Goal: Task Accomplishment & Management: Complete application form

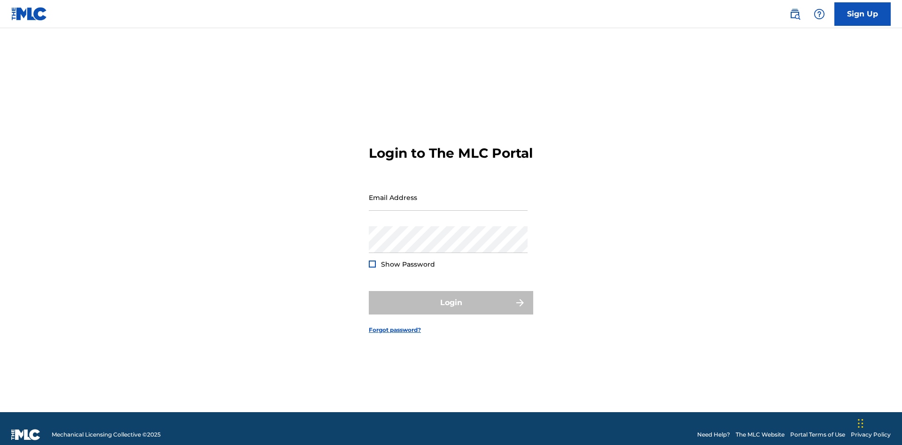
scroll to position [12, 0]
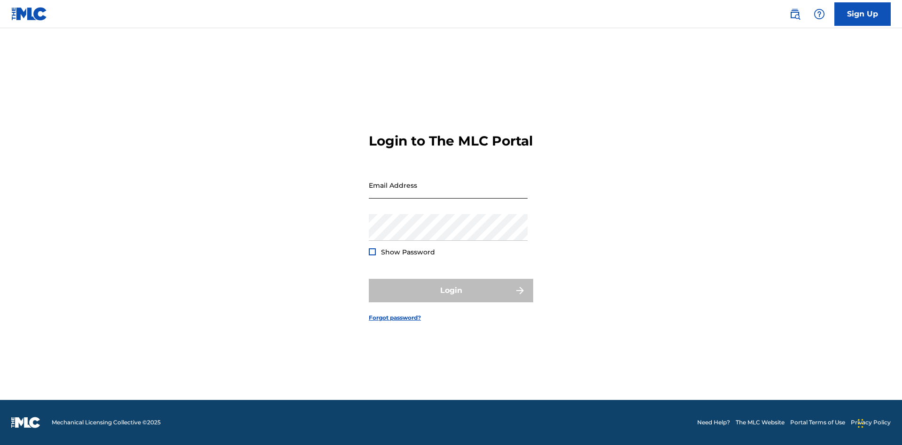
click at [448, 193] on input "Email Address" at bounding box center [448, 185] width 159 height 27
type input "[EMAIL_ADDRESS][DOMAIN_NAME]"
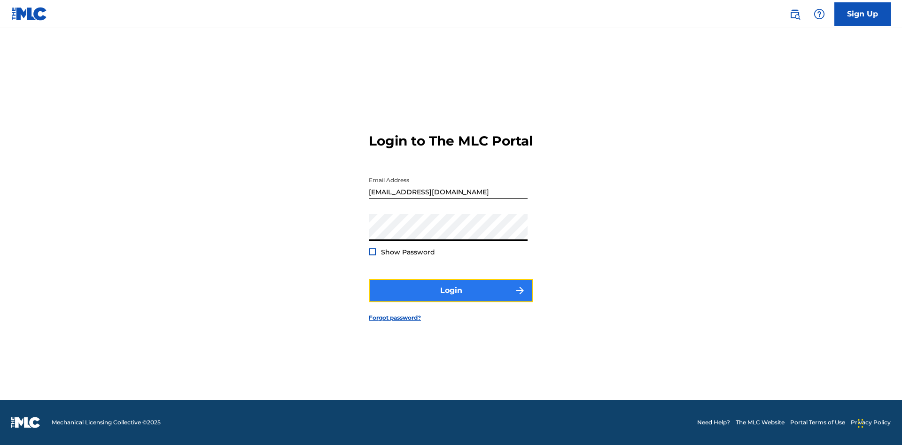
click at [451, 299] on button "Login" at bounding box center [451, 290] width 164 height 23
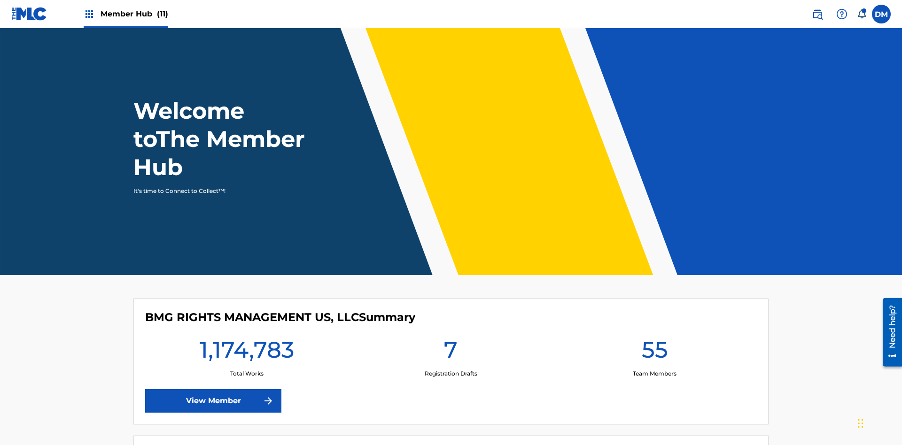
click at [125, 14] on span "Member Hub (11)" at bounding box center [135, 13] width 68 height 11
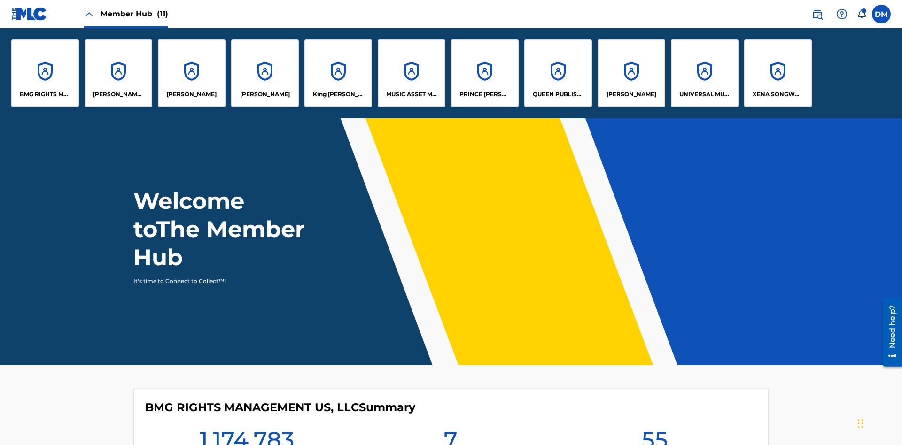
scroll to position [34, 0]
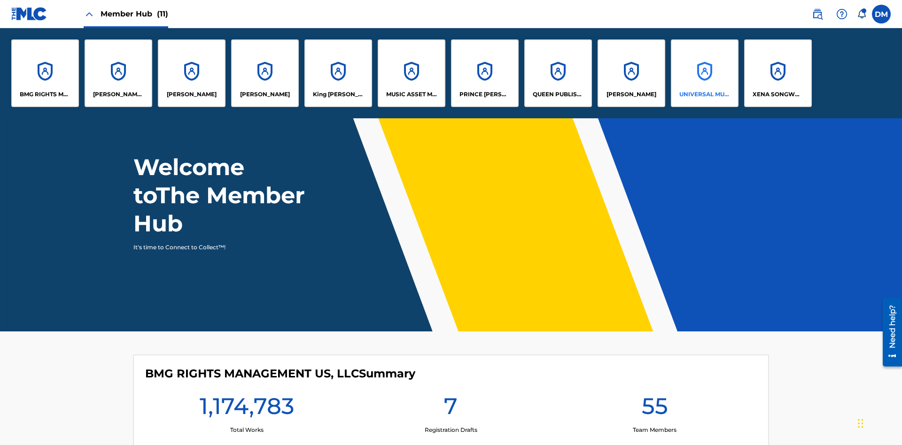
click at [704, 94] on p "UNIVERSAL MUSIC PUB GROUP" at bounding box center [704, 94] width 51 height 8
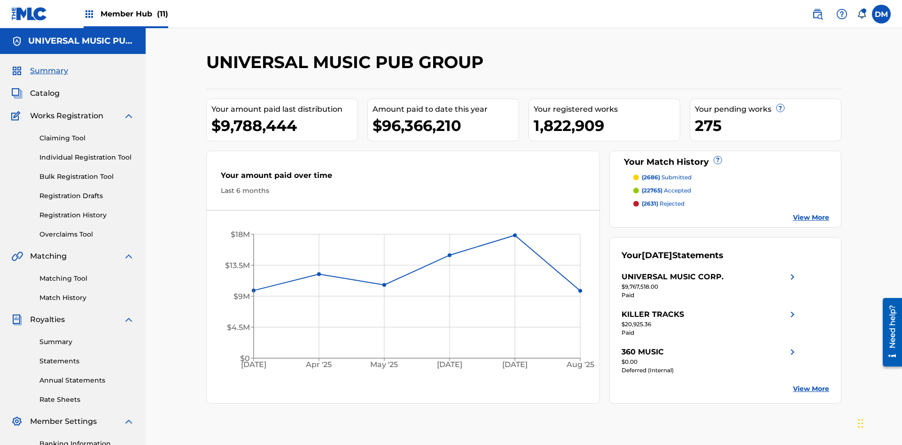
scroll to position [96, 0]
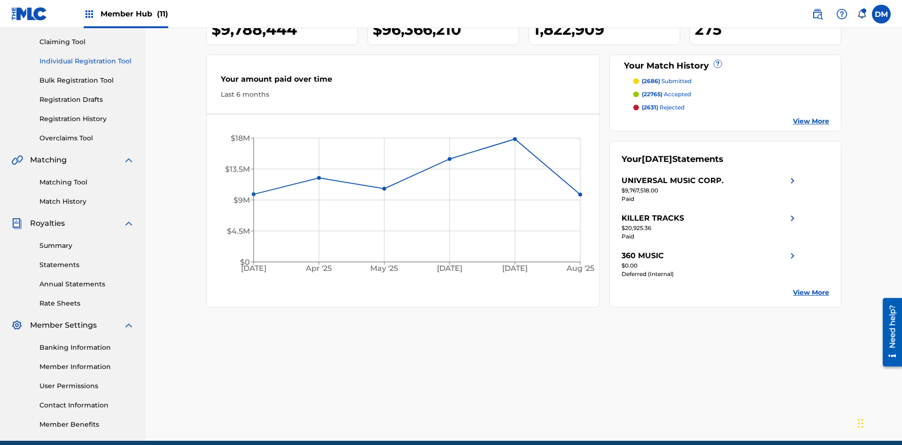
click at [87, 61] on link "Individual Registration Tool" at bounding box center [86, 61] width 95 height 10
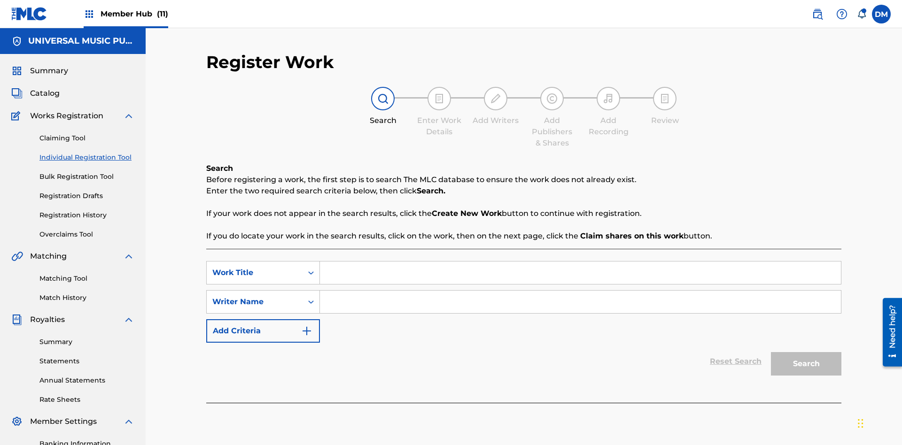
scroll to position [137, 0]
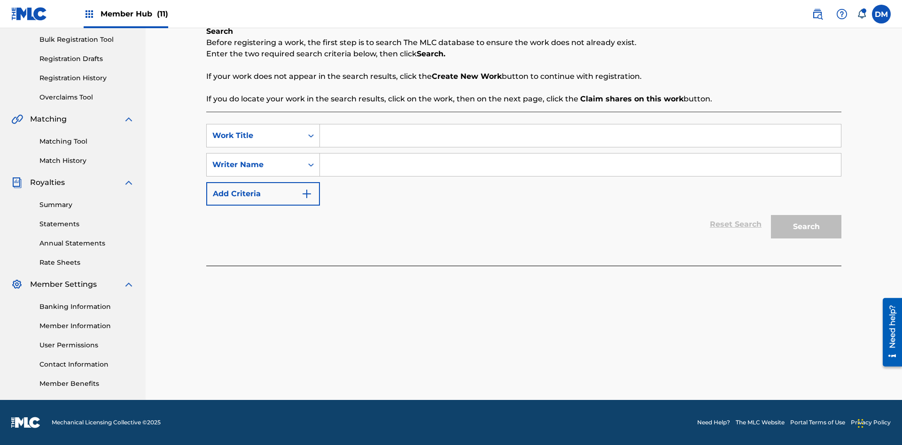
click at [580, 136] on input "Search Form" at bounding box center [580, 136] width 521 height 23
type input "Work to find in Pending Registration History"
click at [580, 165] on input "Search Form" at bounding box center [580, 165] width 521 height 23
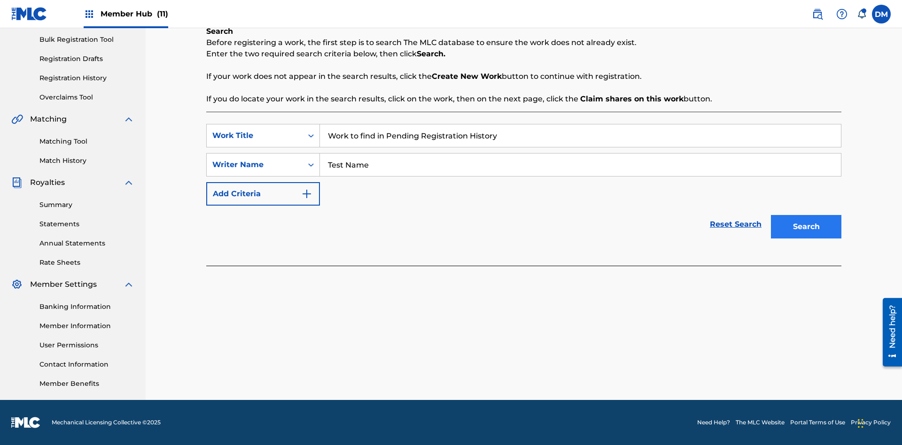
type input "Test Name"
click at [806, 227] on button "Search" at bounding box center [806, 226] width 70 height 23
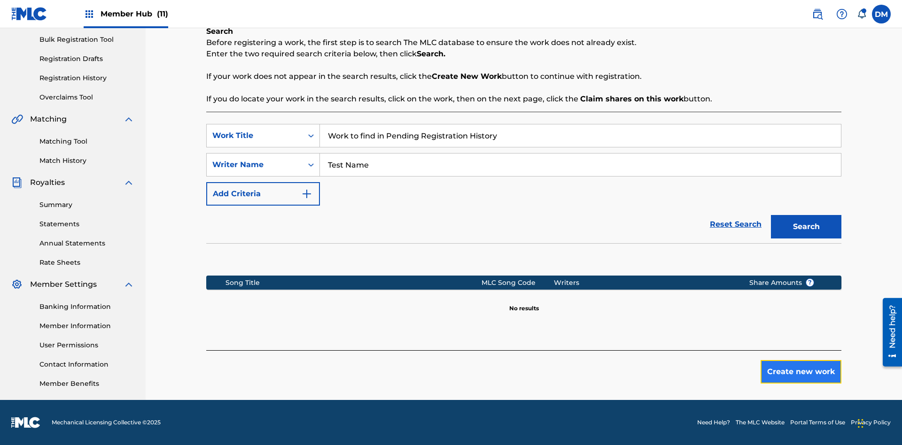
click at [801, 372] on button "Create new work" at bounding box center [801, 371] width 81 height 23
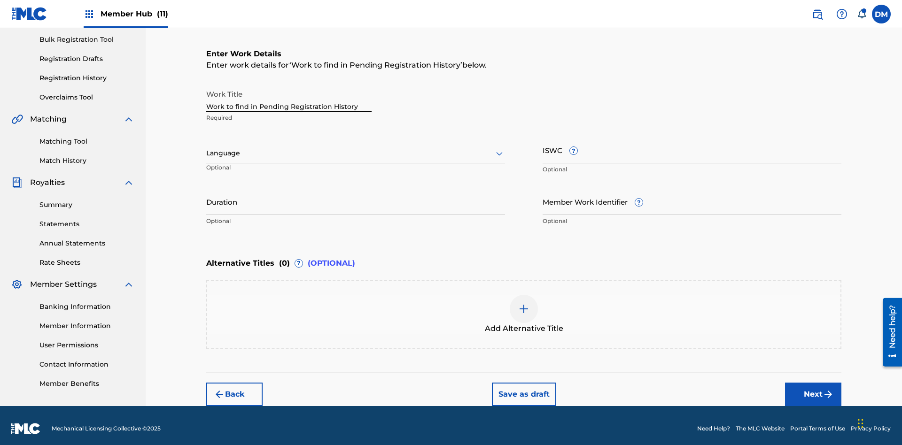
scroll to position [143, 0]
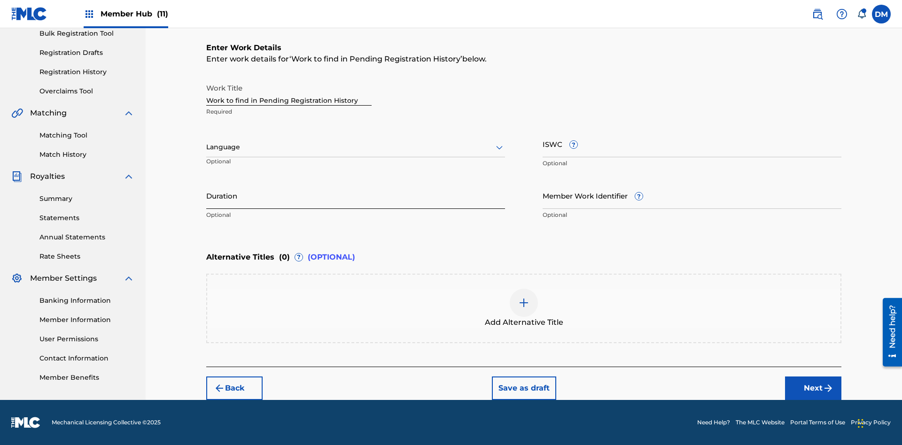
click at [356, 195] on input "Duration" at bounding box center [355, 195] width 299 height 27
type input "00:00"
click at [499, 148] on icon at bounding box center [499, 147] width 11 height 11
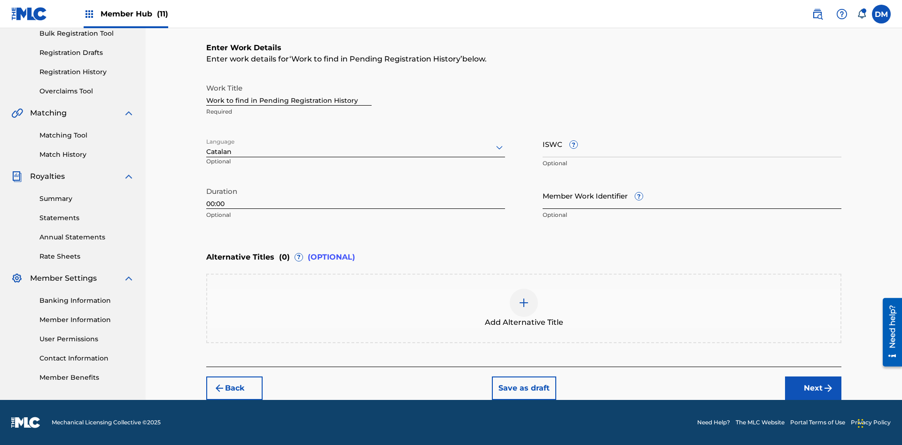
click at [692, 195] on input "Member Work Identifier ?" at bounding box center [692, 195] width 299 height 27
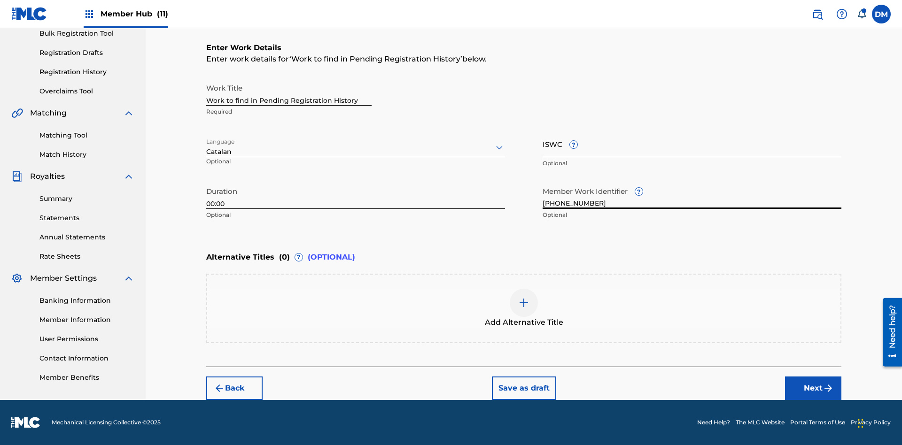
type input "[PHONE_NUMBER]"
click at [692, 144] on input "ISWC ?" at bounding box center [692, 144] width 299 height 27
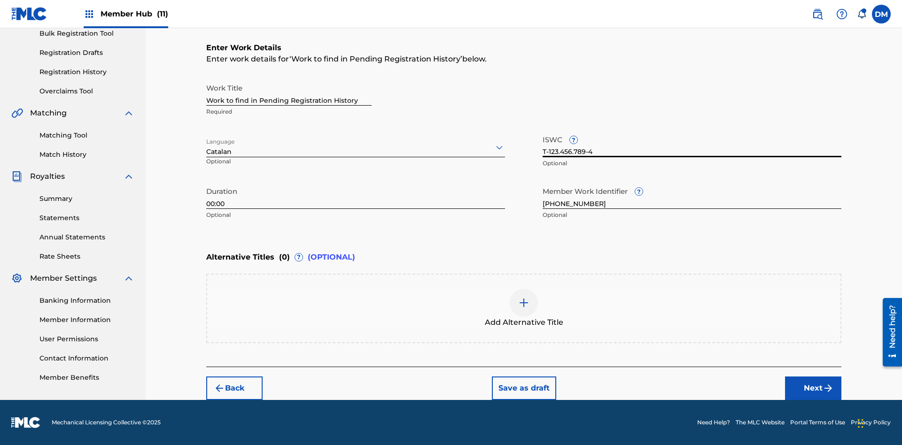
type input "T-123.456.789-4"
click at [524, 308] on img at bounding box center [523, 302] width 11 height 11
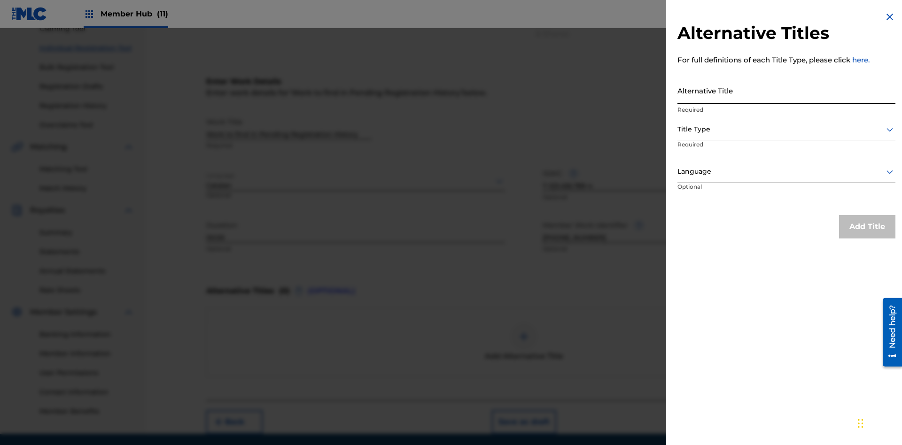
click at [787, 90] on input "Alternative Title" at bounding box center [787, 90] width 218 height 27
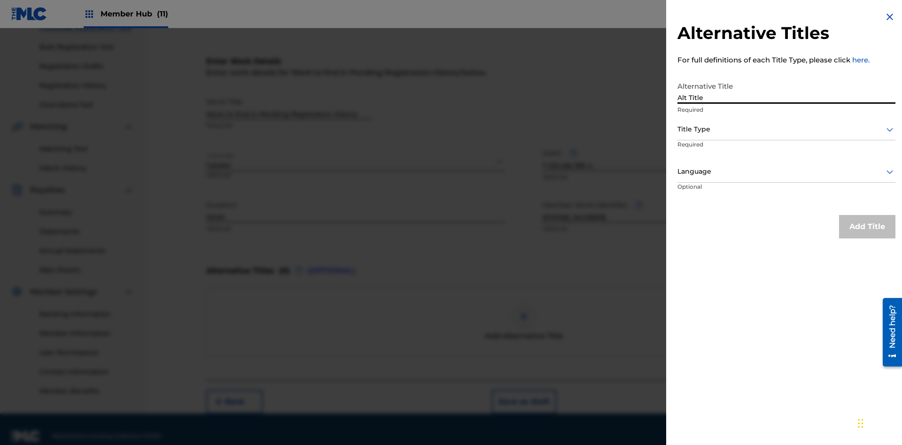
type input "Alt Title"
click at [787, 129] on div at bounding box center [787, 130] width 218 height 12
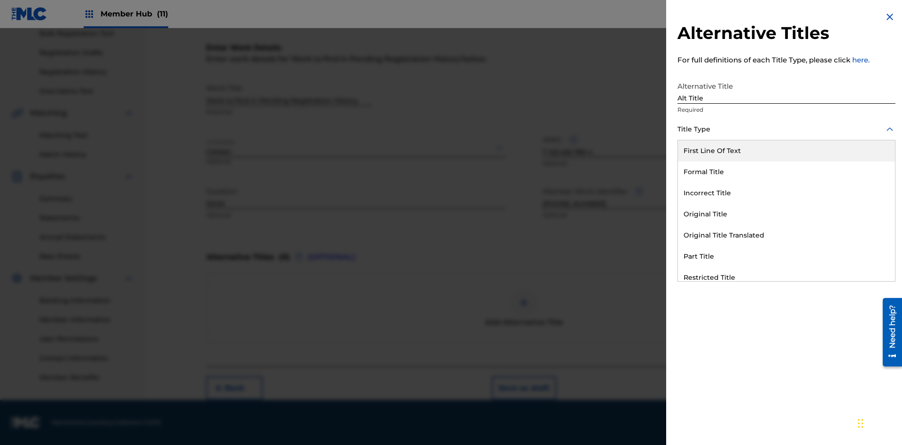
click at [787, 214] on div "Original Title" at bounding box center [786, 214] width 217 height 21
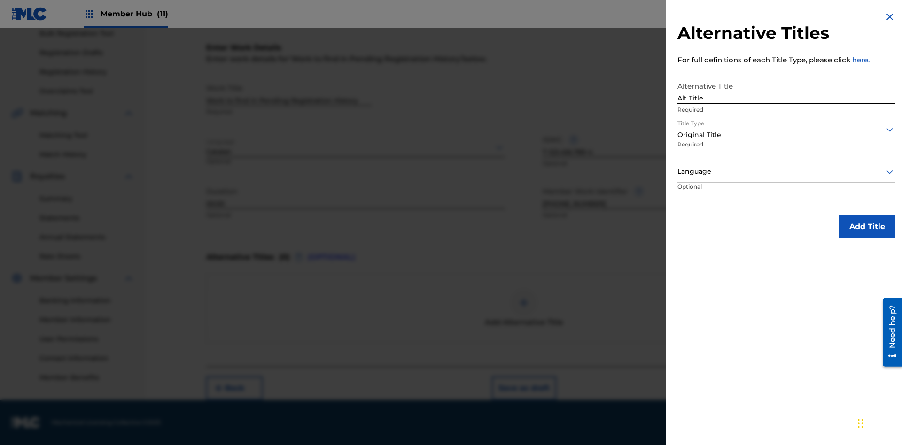
click at [787, 172] on div at bounding box center [787, 172] width 218 height 12
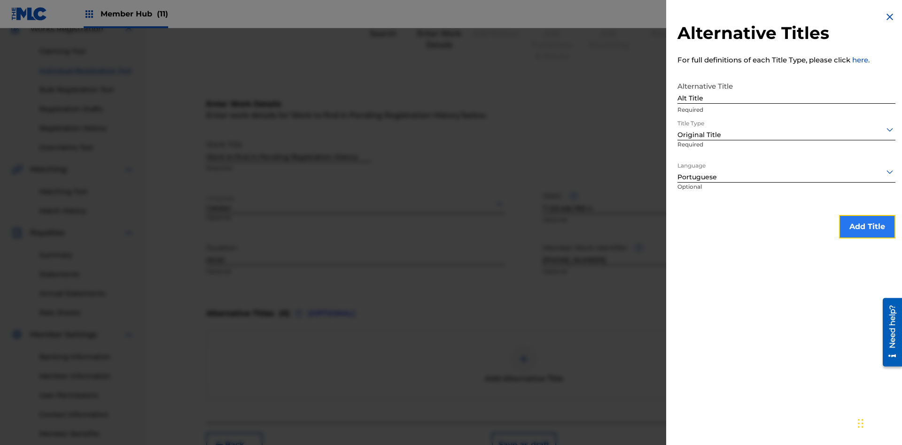
click at [867, 226] on button "Add Title" at bounding box center [867, 226] width 56 height 23
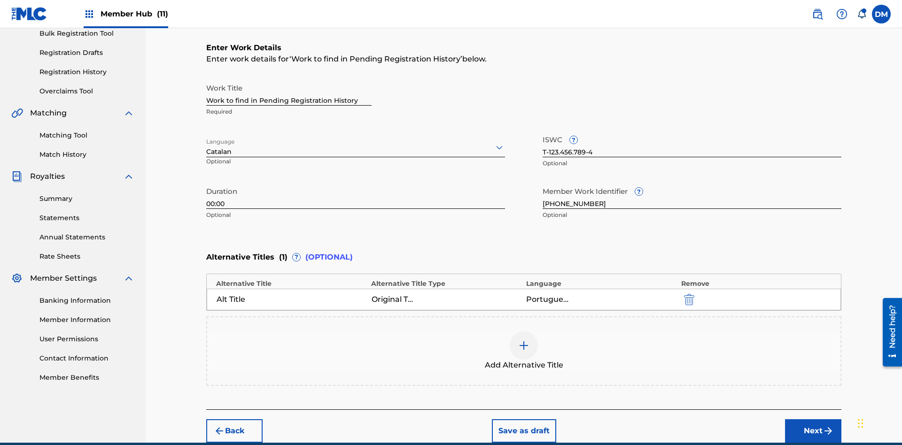
scroll to position [186, 0]
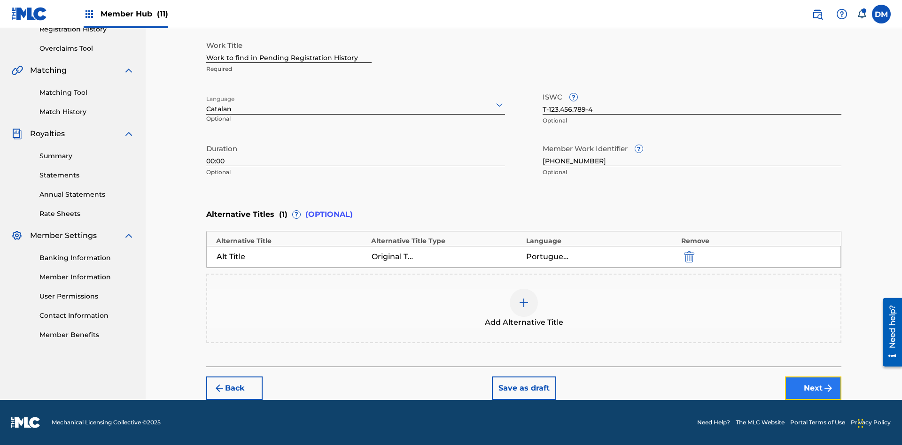
click at [813, 389] on button "Next" at bounding box center [813, 388] width 56 height 23
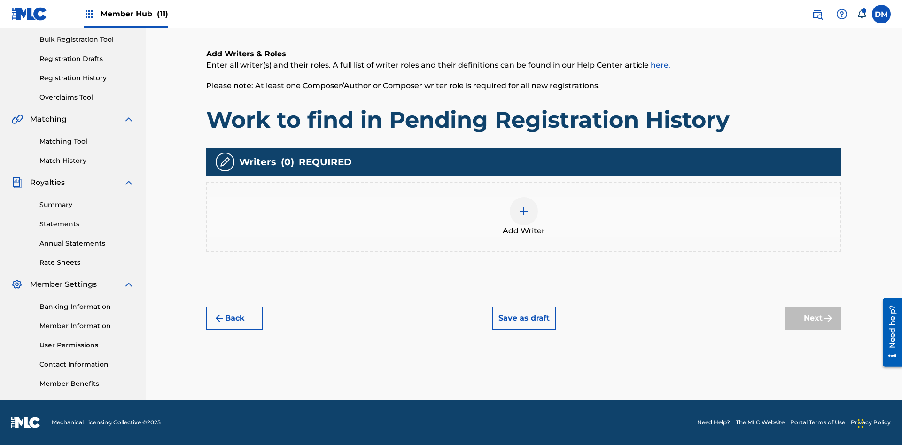
click at [524, 217] on img at bounding box center [523, 211] width 11 height 11
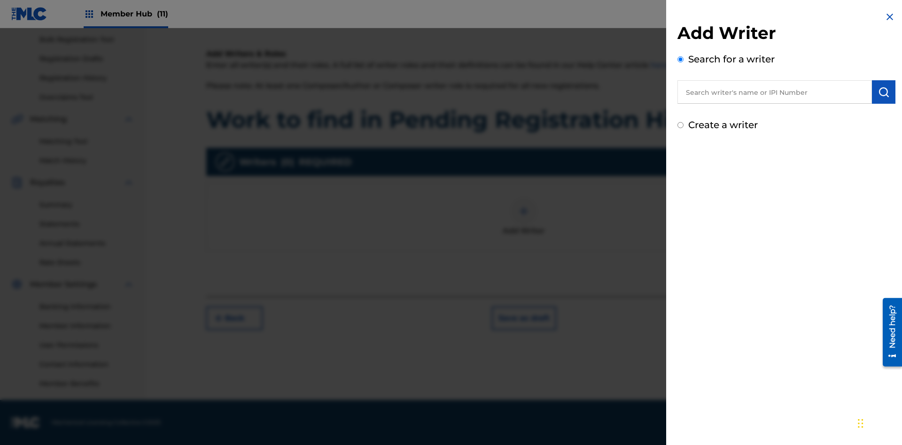
click at [775, 92] on input "text" at bounding box center [775, 91] width 195 height 23
type input "Test2025.09.19.05.05.17"
click at [884, 92] on img "submit" at bounding box center [883, 91] width 11 height 11
click at [681, 165] on input "Create a writer" at bounding box center [681, 165] width 6 height 6
radio input "false"
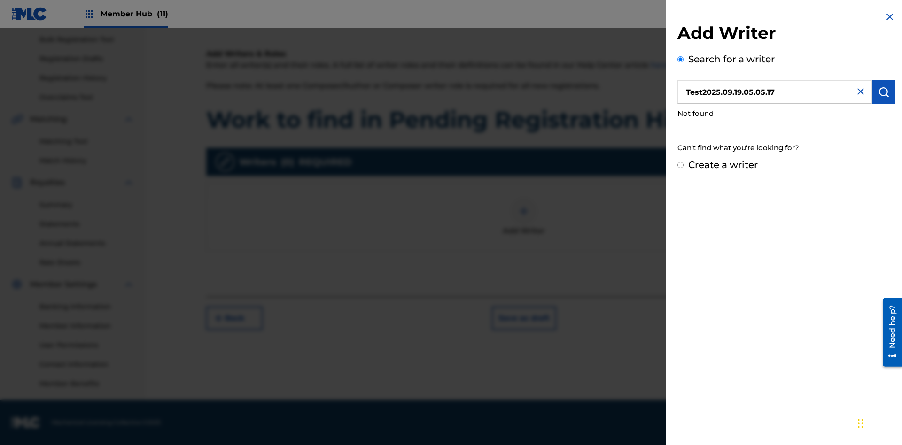
radio input "false"
radio input "true"
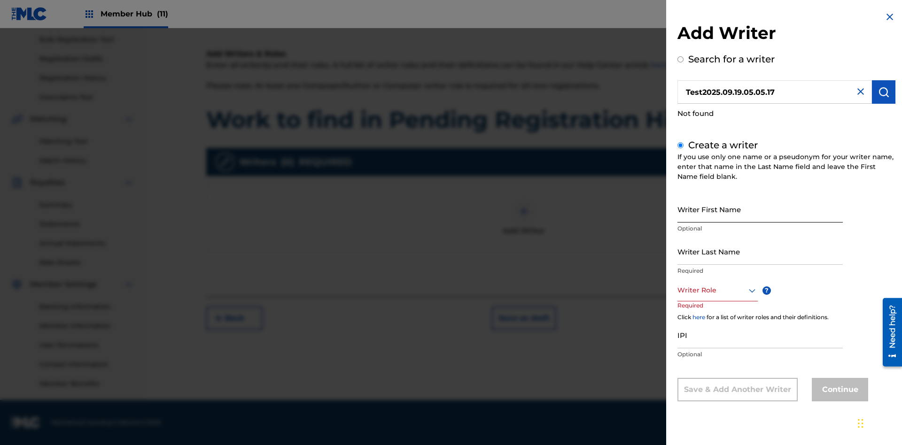
click at [760, 209] on input "Writer First Name" at bounding box center [760, 209] width 165 height 27
type input "Test2025.09.19.05.05.20"
click at [760, 251] on input "Writer Last Name" at bounding box center [760, 251] width 165 height 27
type input "Test2025.09.19.05.05.20"
click at [717, 290] on div at bounding box center [718, 291] width 80 height 12
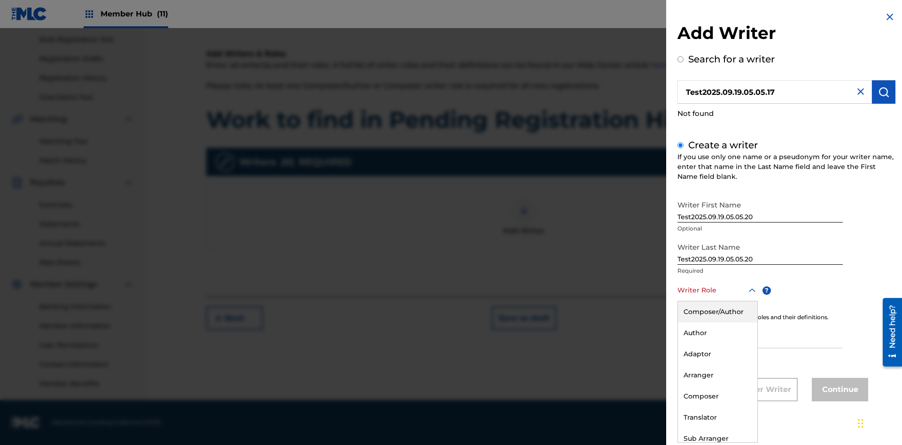
click at [717, 397] on div "Composer" at bounding box center [717, 396] width 79 height 21
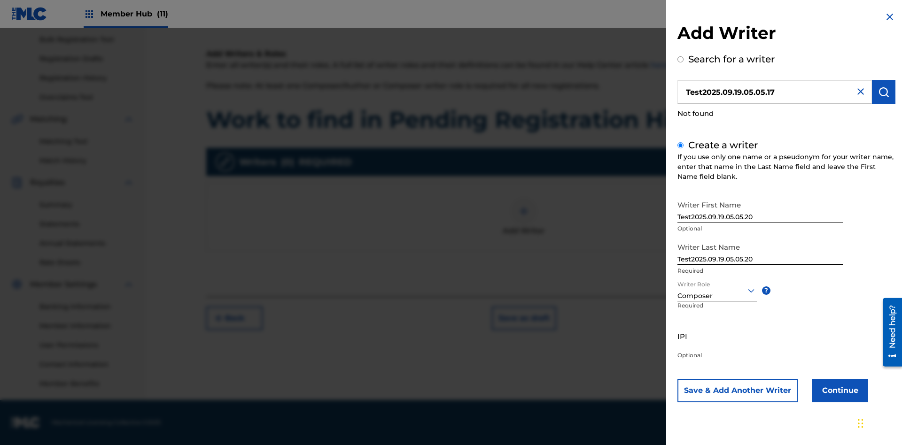
click at [760, 336] on input "IPI" at bounding box center [760, 336] width 165 height 27
type input "00000000000"
click at [839, 390] on button "Continue" at bounding box center [840, 390] width 56 height 23
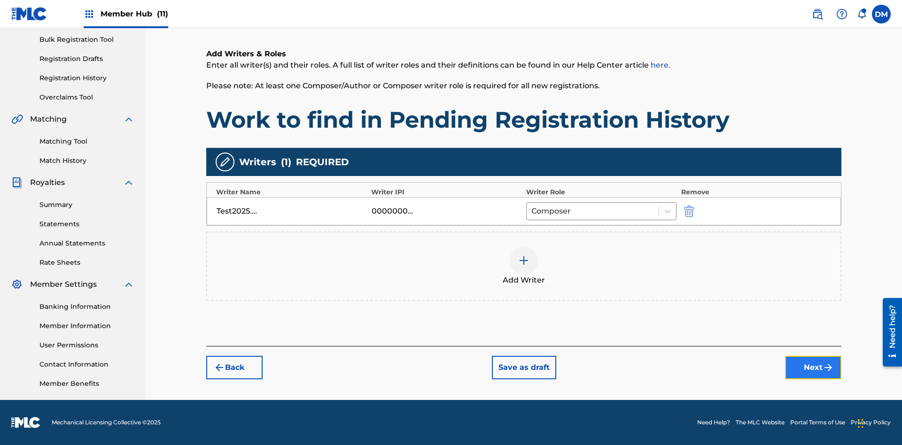
click at [813, 368] on button "Next" at bounding box center [813, 367] width 56 height 23
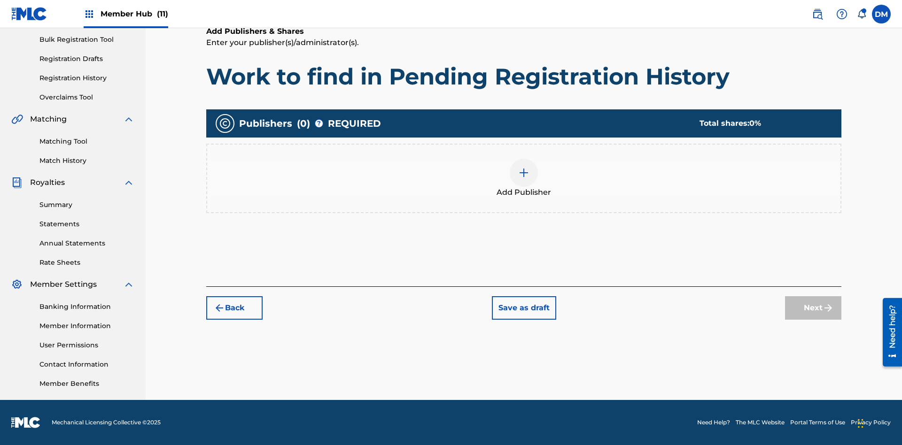
click at [524, 172] on img at bounding box center [523, 172] width 11 height 11
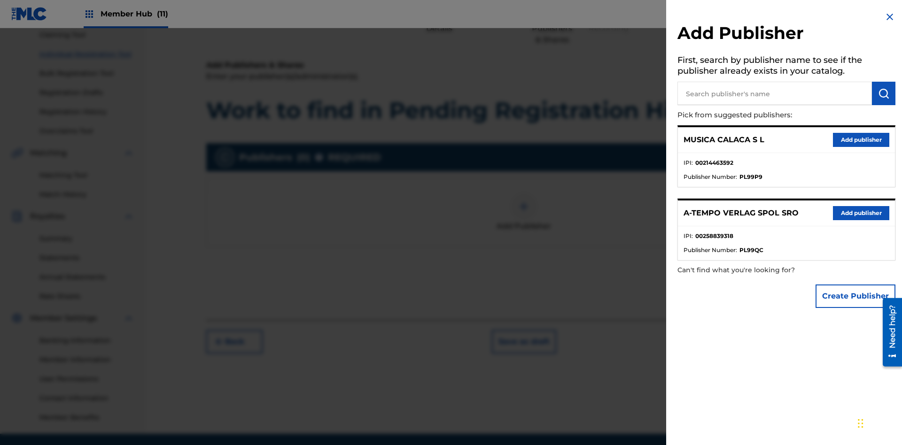
click at [775, 94] on input "text" at bounding box center [775, 93] width 195 height 23
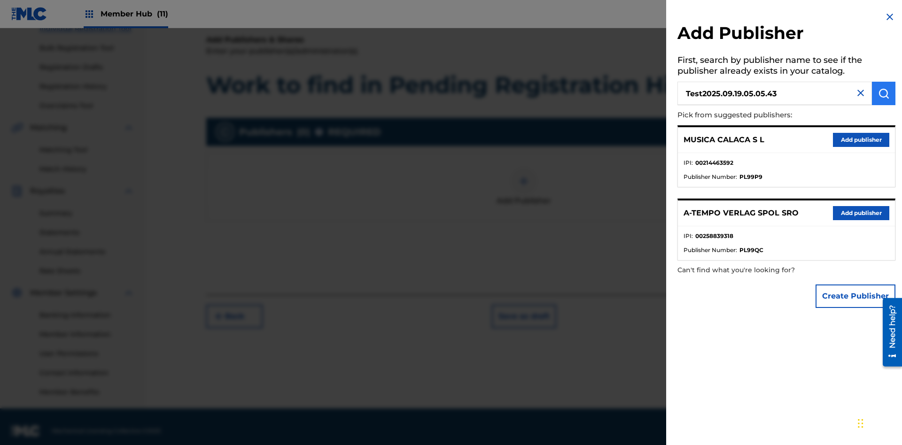
type input "Test2025.09.19.05.05.43"
click at [884, 94] on img "submit" at bounding box center [883, 93] width 11 height 11
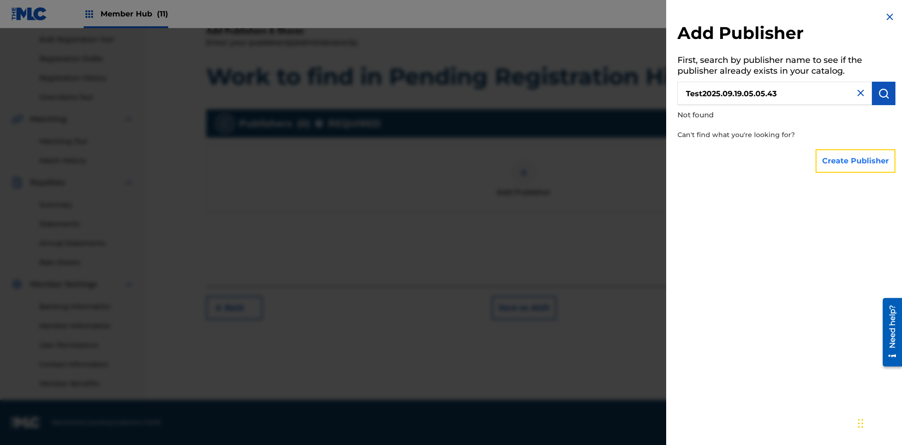
click at [856, 161] on button "Create Publisher" at bounding box center [856, 160] width 80 height 23
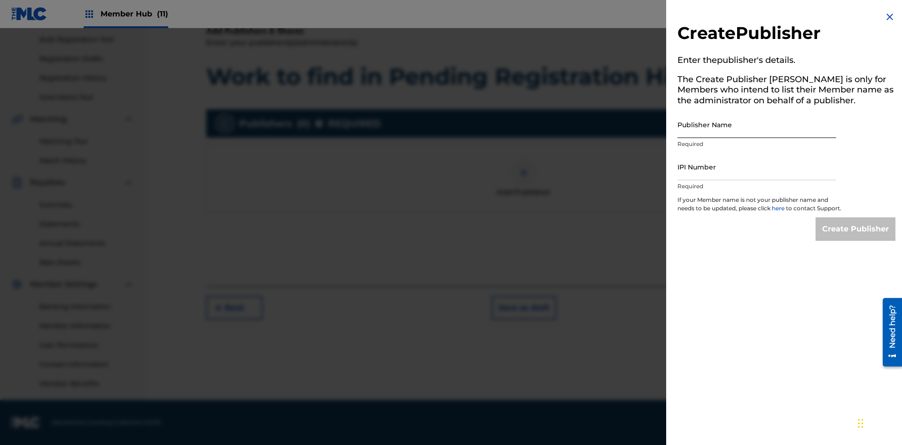
click at [757, 125] on input "Publisher Name" at bounding box center [757, 124] width 159 height 27
type input "Test2025.09.19.05.05.49"
click at [757, 167] on input "IPI Number" at bounding box center [757, 167] width 159 height 27
type input "00000000000"
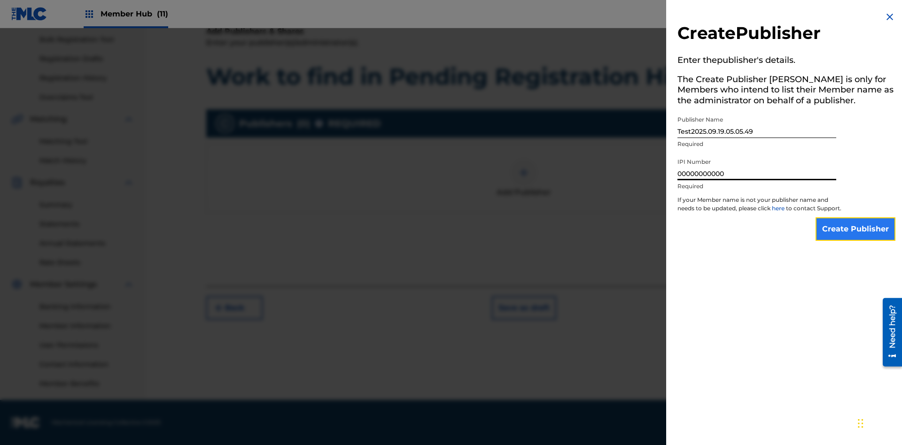
click at [856, 238] on input "Create Publisher" at bounding box center [856, 229] width 80 height 23
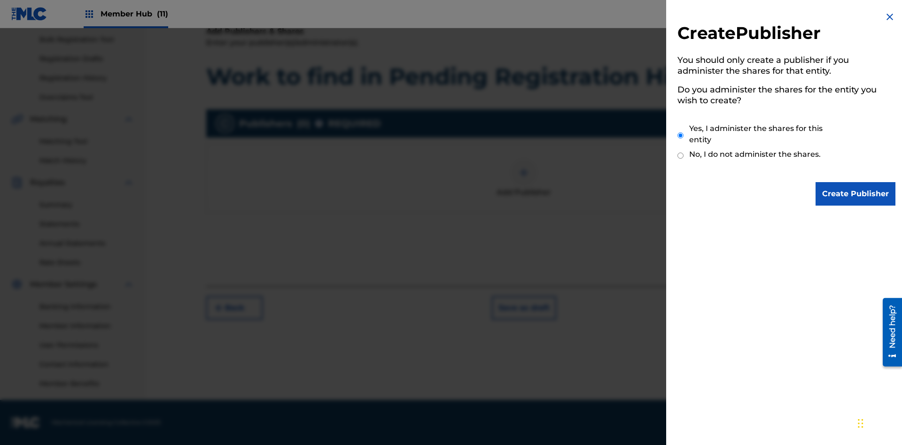
click at [681, 135] on input "Yes, I administer the shares for this entity" at bounding box center [681, 135] width 6 height 20
click at [856, 194] on input "Create Publisher" at bounding box center [856, 193] width 80 height 23
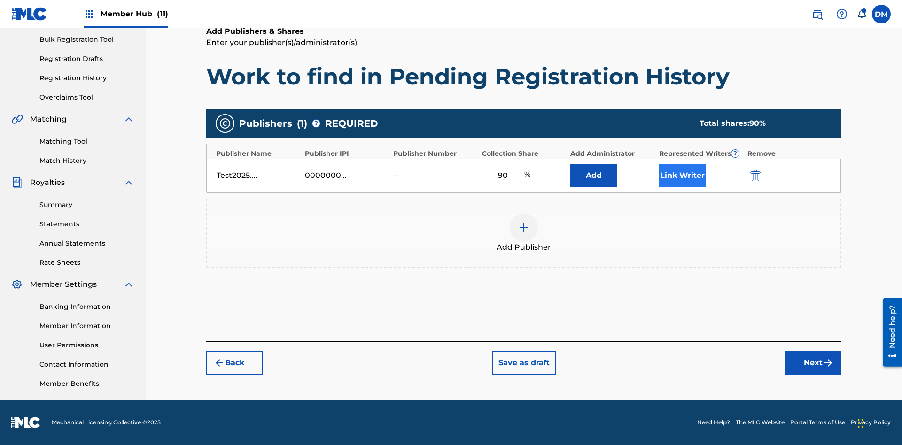
type input "90"
click at [682, 175] on button "Link Writer" at bounding box center [682, 175] width 47 height 23
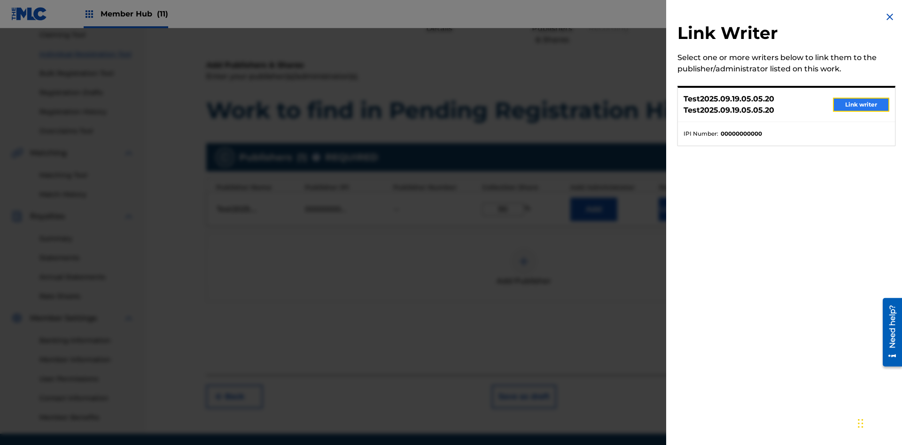
click at [861, 105] on button "Link writer" at bounding box center [861, 105] width 56 height 14
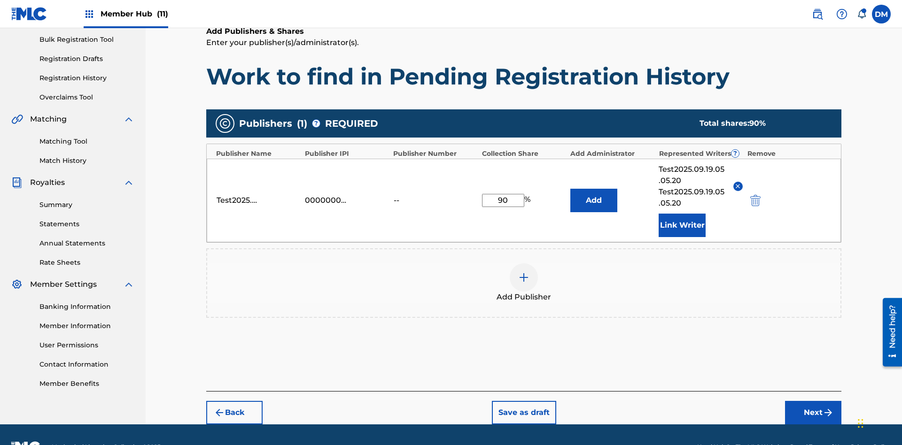
scroll to position [162, 0]
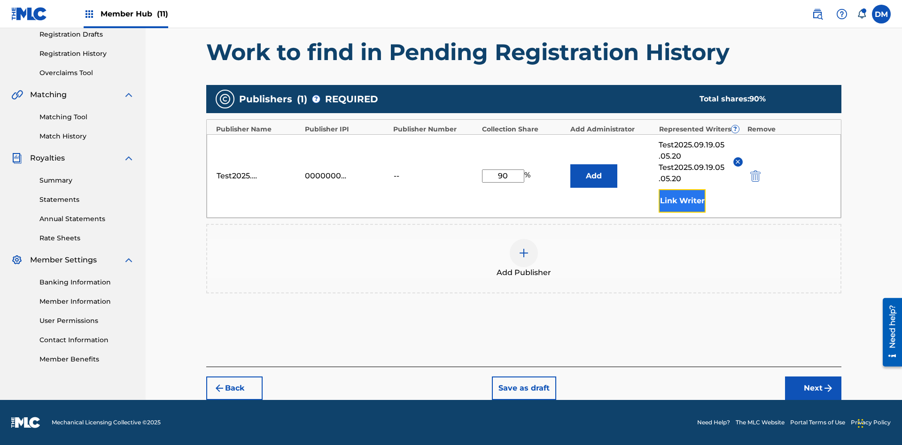
click at [682, 201] on button "Link Writer" at bounding box center [682, 200] width 47 height 23
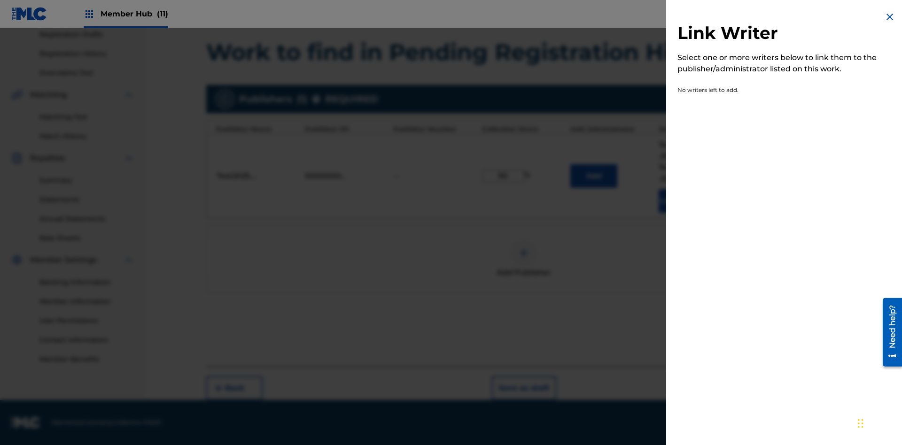
click at [890, 17] on img at bounding box center [889, 16] width 11 height 11
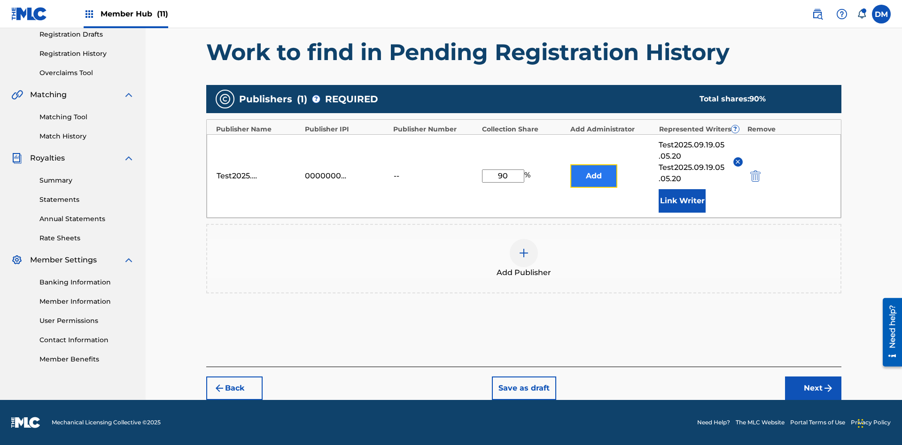
click at [594, 176] on button "Add" at bounding box center [593, 175] width 47 height 23
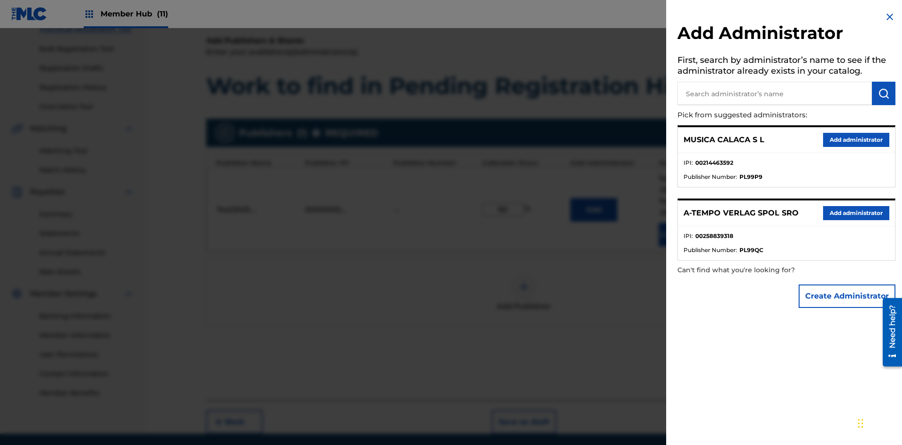
click at [775, 94] on input "text" at bounding box center [775, 93] width 195 height 23
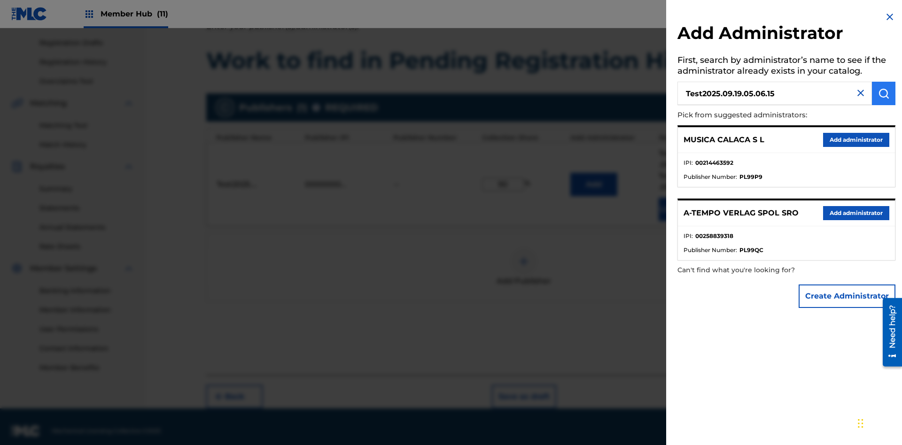
type input "Test2025.09.19.05.06.15"
click at [884, 94] on img "submit" at bounding box center [883, 93] width 11 height 11
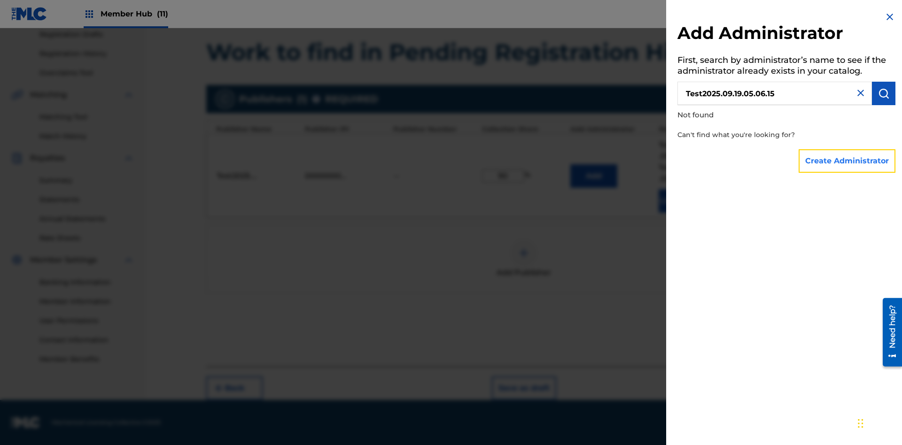
click at [848, 161] on button "Create Administrator" at bounding box center [847, 160] width 97 height 23
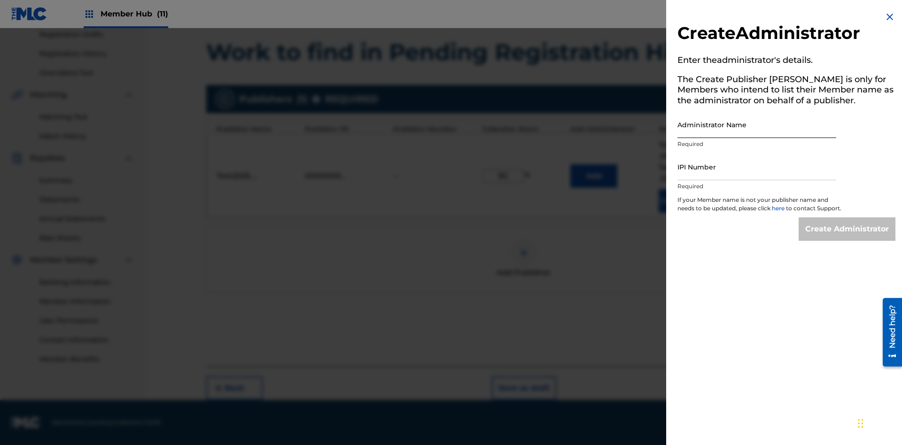
click at [757, 125] on input "Administrator Name" at bounding box center [757, 124] width 159 height 27
type input "Test2025.09.19.05.06.21"
click at [757, 167] on input "IPI Number" at bounding box center [757, 167] width 159 height 27
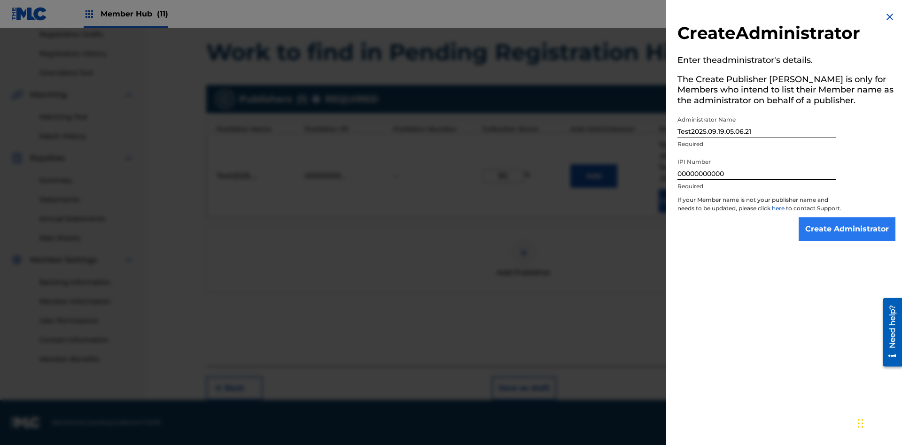
type input "00000000000"
click at [848, 238] on input "Create Administrator" at bounding box center [847, 229] width 97 height 23
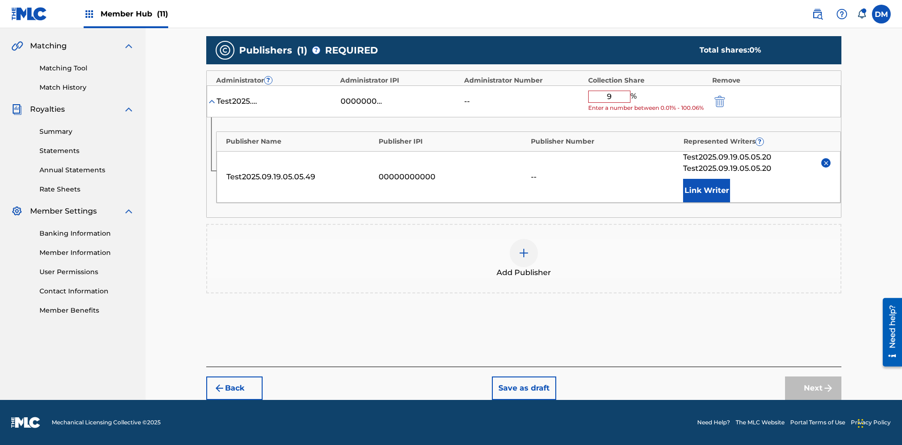
type input "90"
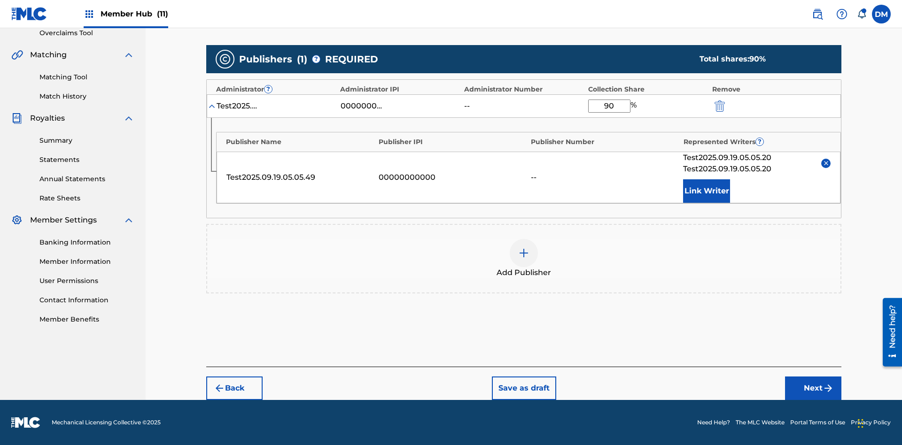
scroll to position [202, 0]
click at [813, 389] on button "Next" at bounding box center [813, 388] width 56 height 23
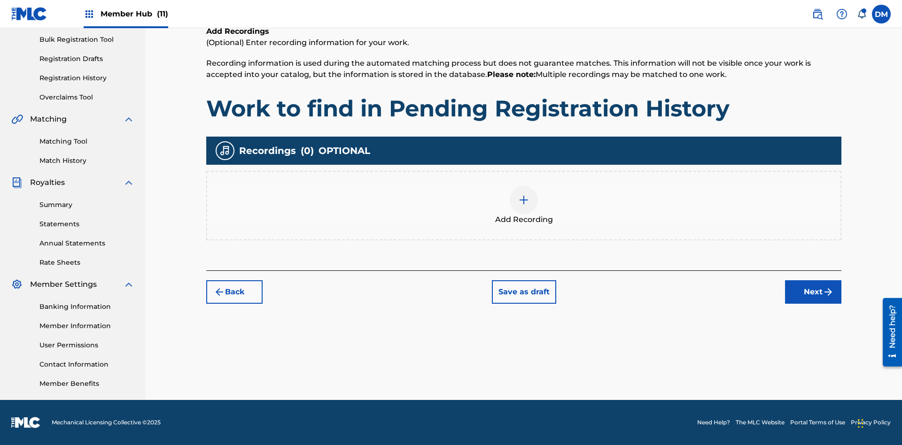
scroll to position [137, 0]
click at [524, 205] on img at bounding box center [523, 200] width 11 height 11
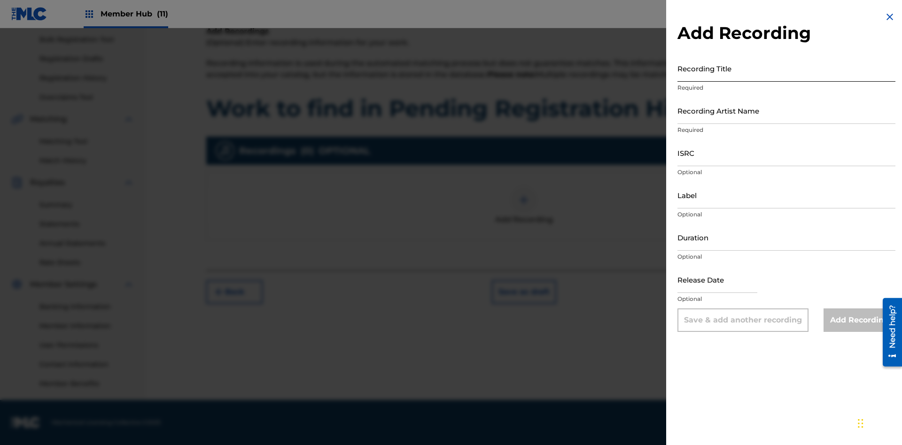
click at [787, 68] on input "Recording Title" at bounding box center [787, 68] width 218 height 27
type input "Best Song Ever"
click at [787, 110] on input "Recording Artist Name" at bounding box center [787, 110] width 218 height 27
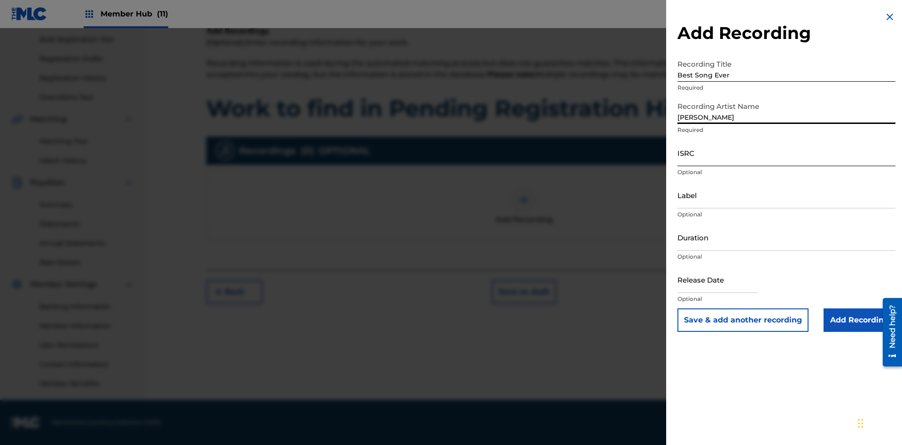
type input "[PERSON_NAME]"
click at [787, 153] on input "ISRC" at bounding box center [787, 153] width 218 height 27
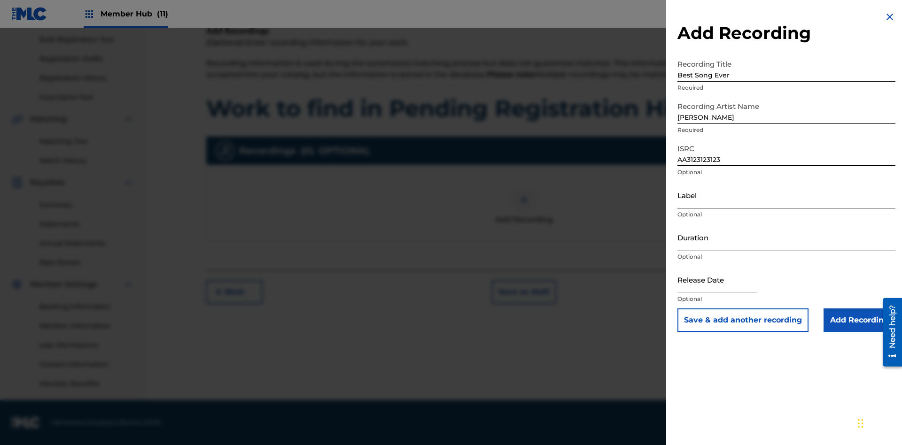
type input "AA3123123123"
click at [787, 195] on input "Label" at bounding box center [787, 195] width 218 height 27
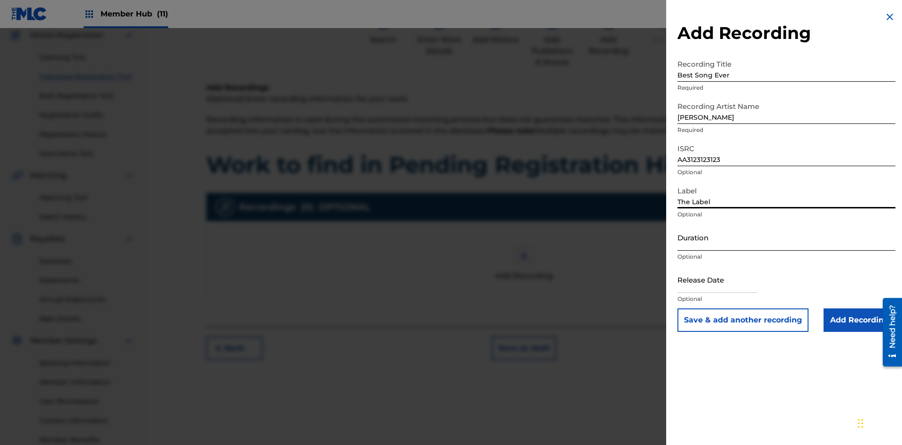
type input "The Label"
click at [787, 237] on input "Duration" at bounding box center [787, 237] width 218 height 27
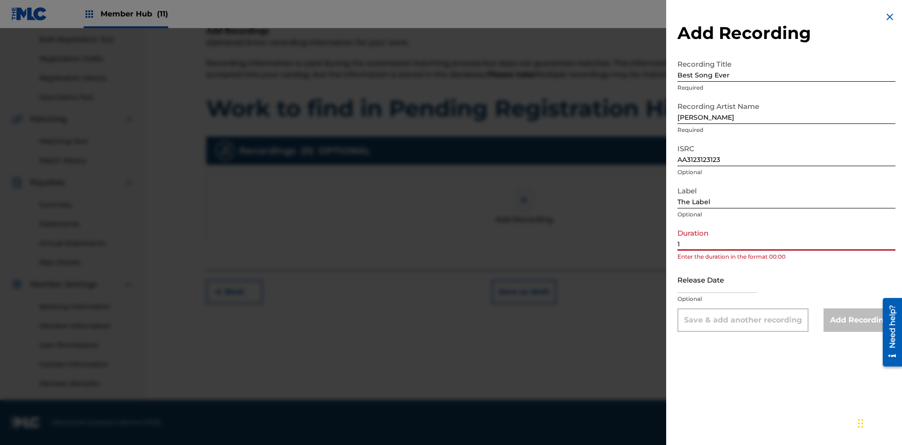
click at [787, 237] on input "1" at bounding box center [787, 237] width 218 height 27
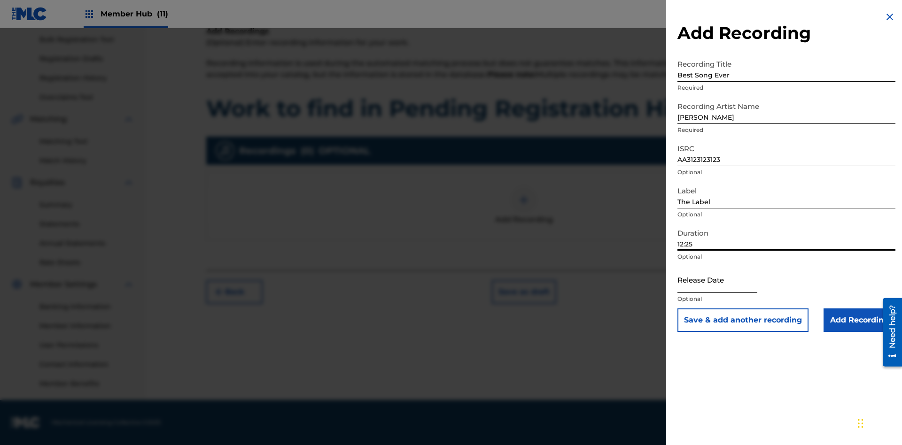
type input "12:25"
click at [725, 281] on input "text" at bounding box center [718, 279] width 80 height 27
select select "8"
select select "2025"
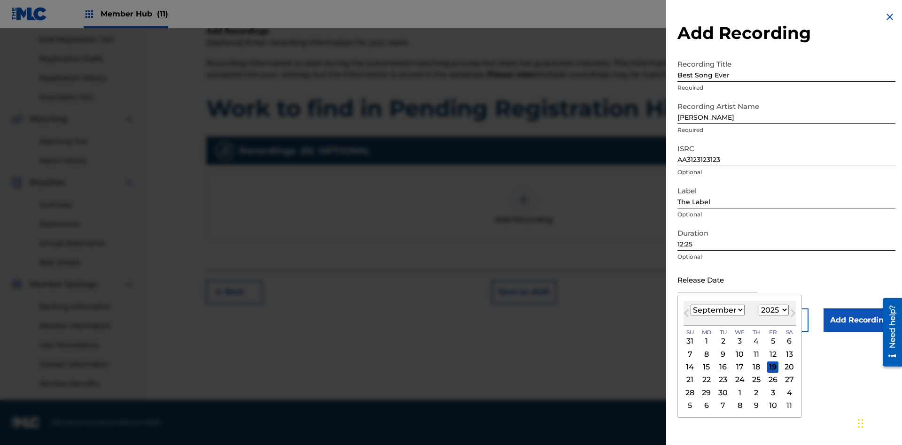
click at [717, 311] on select "January February March April May June July August September October November De…" at bounding box center [718, 310] width 54 height 11
select select "3"
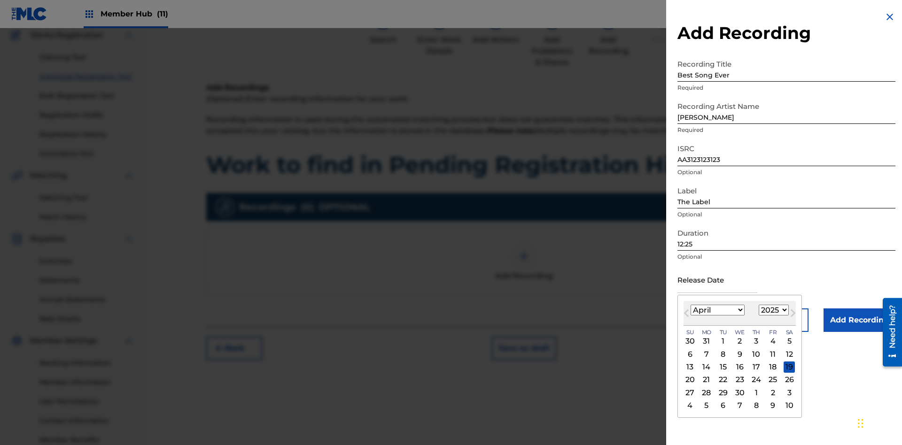
click at [773, 311] on select "1900 1901 1902 1903 1904 1905 1906 1907 1908 1909 1910 1911 1912 1913 1914 1915…" at bounding box center [774, 310] width 30 height 11
select select "2021"
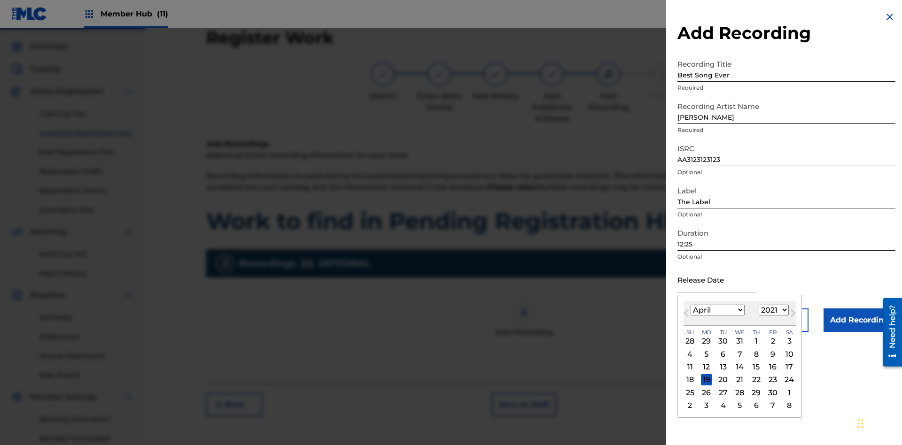
click at [773, 311] on select "1900 1901 1902 1903 1904 1905 1906 1907 1908 1909 1910 1911 1912 1913 1914 1915…" at bounding box center [774, 310] width 30 height 11
click at [755, 342] on div "1" at bounding box center [756, 341] width 11 height 11
type input "[DATE]"
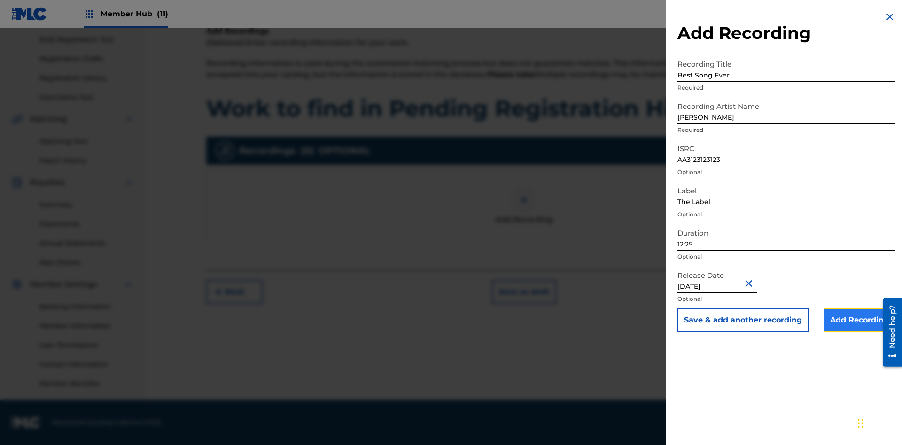
click at [859, 320] on input "Add Recording" at bounding box center [860, 320] width 72 height 23
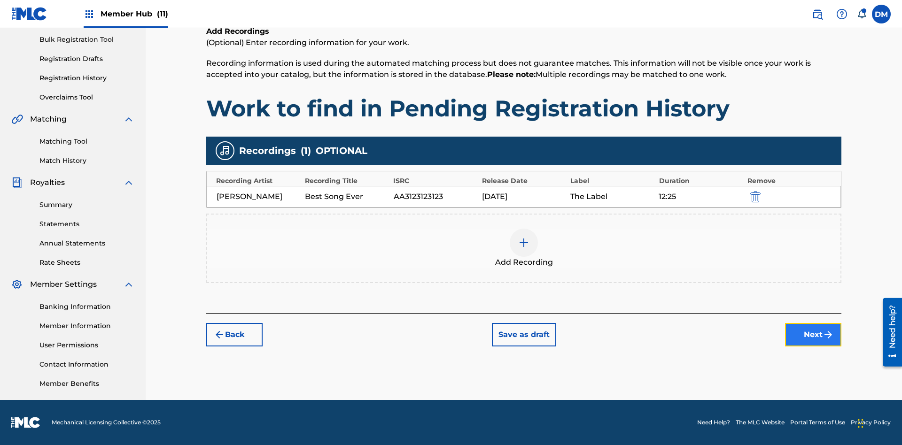
click at [813, 335] on button "Next" at bounding box center [813, 334] width 56 height 23
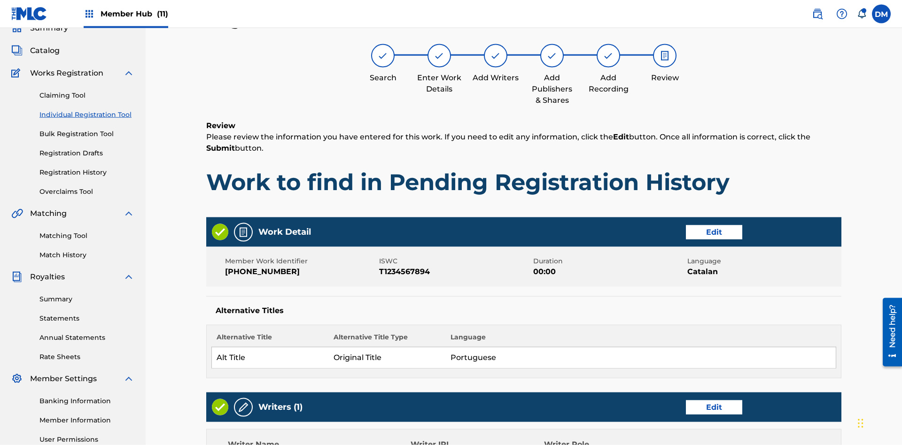
scroll to position [443, 0]
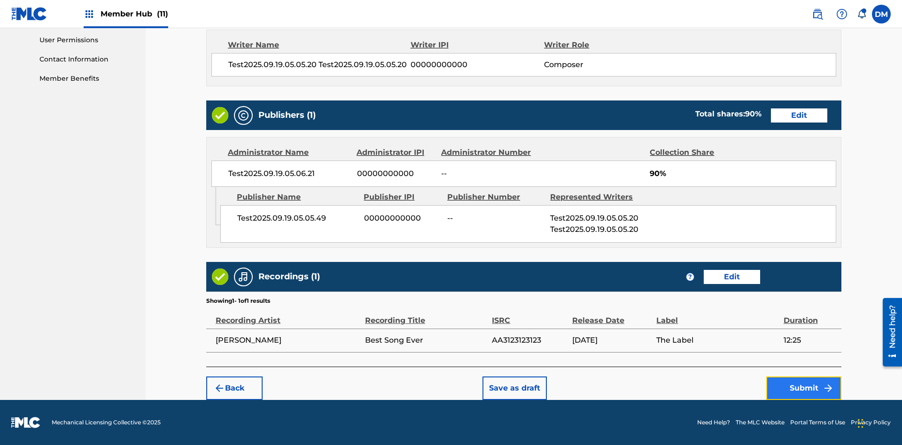
click at [804, 388] on button "Submit" at bounding box center [803, 388] width 75 height 23
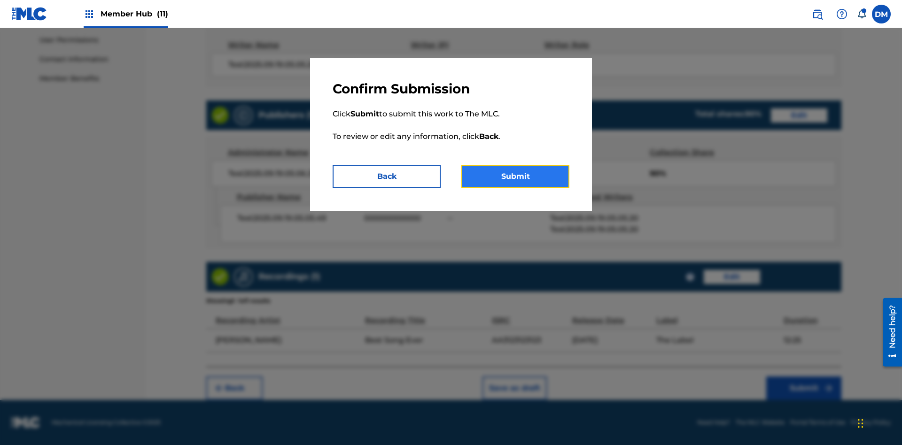
click at [515, 177] on button "Submit" at bounding box center [515, 176] width 108 height 23
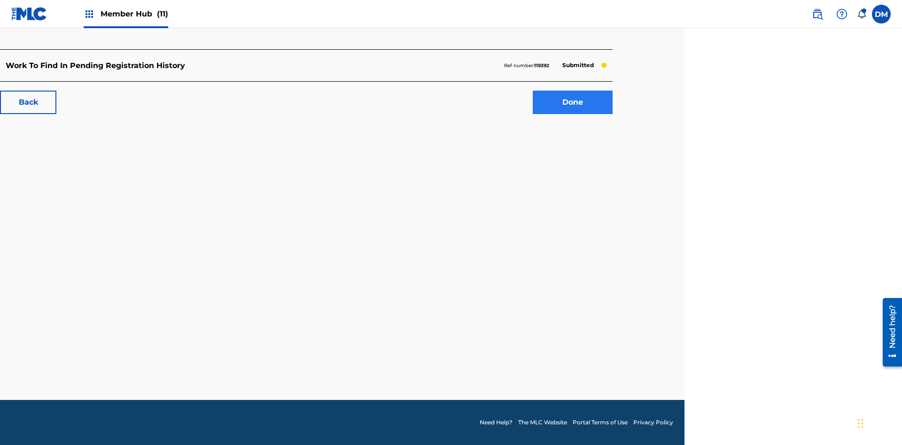
click at [573, 102] on link "Done" at bounding box center [573, 102] width 80 height 23
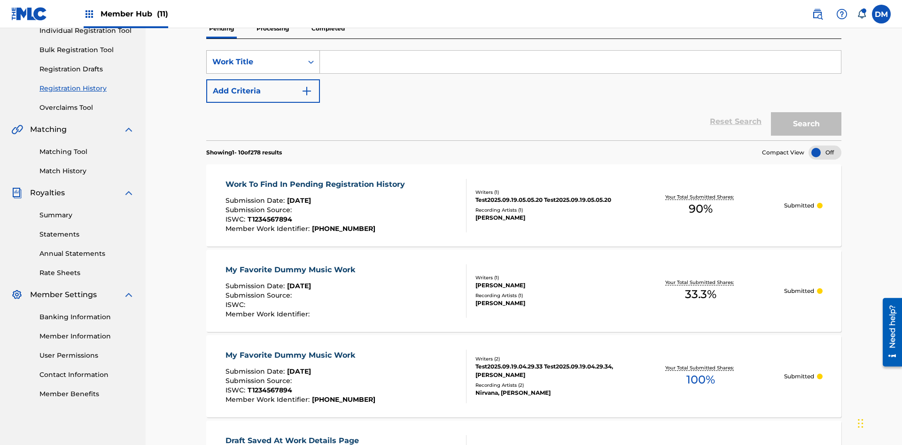
click at [255, 62] on div "Work Title" at bounding box center [254, 61] width 85 height 11
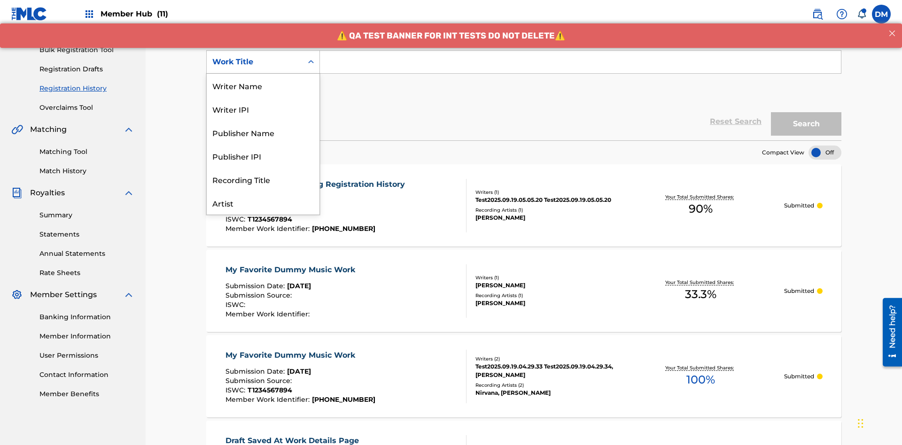
scroll to position [47, 0]
click at [263, 203] on div "Work Title" at bounding box center [263, 202] width 113 height 23
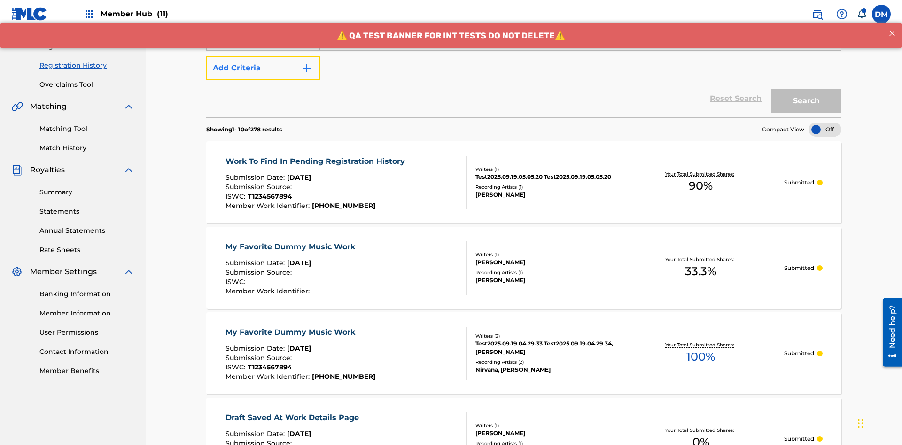
click at [263, 68] on button "Add Criteria" at bounding box center [263, 67] width 114 height 23
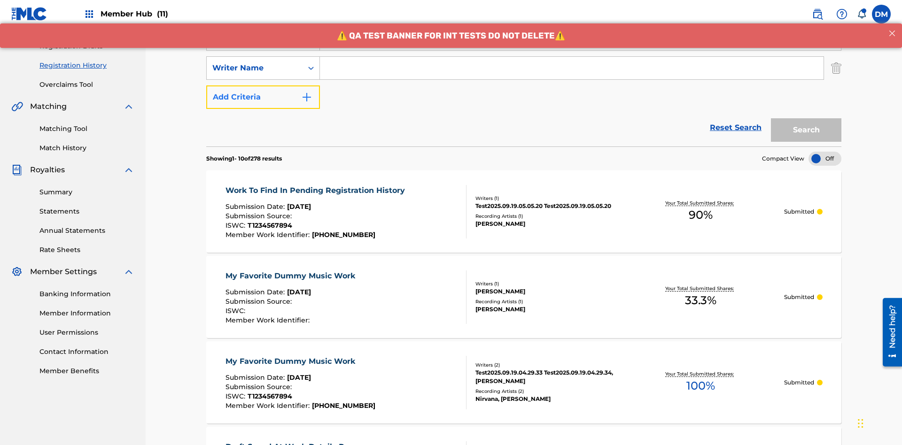
scroll to position [156, 0]
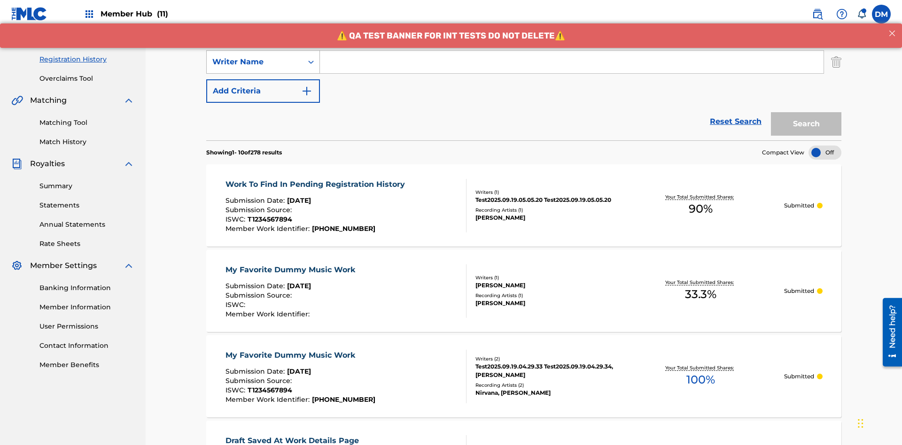
click at [255, 62] on div "Writer Name" at bounding box center [254, 61] width 85 height 11
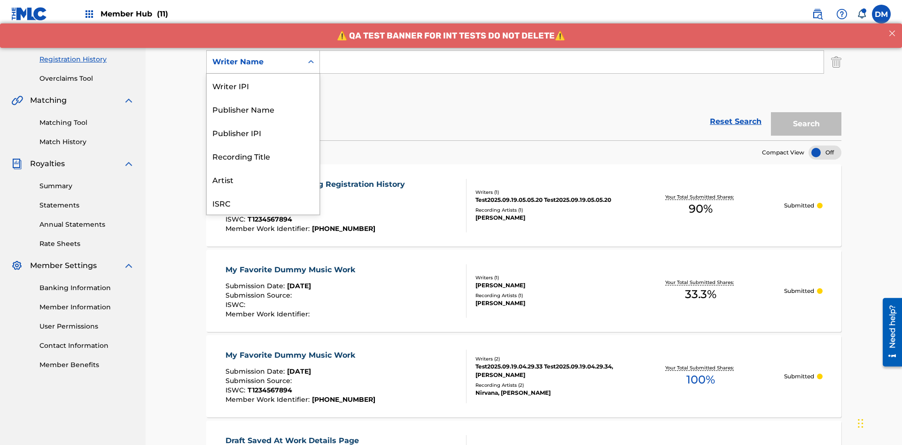
scroll to position [23, 0]
click at [263, 133] on div "Recording Title" at bounding box center [263, 132] width 113 height 23
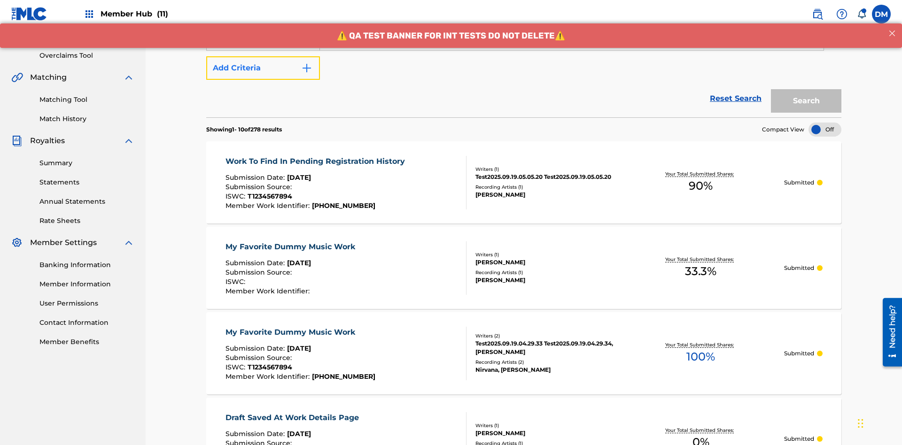
click at [263, 68] on button "Add Criteria" at bounding box center [263, 67] width 114 height 23
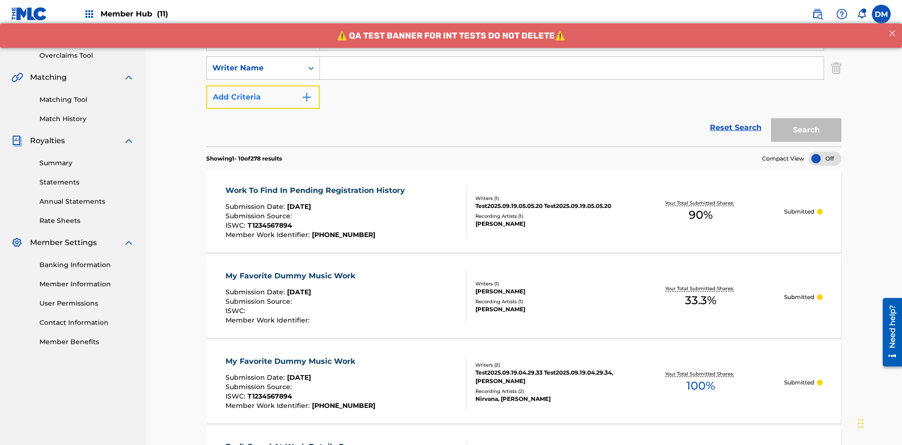
scroll to position [185, 0]
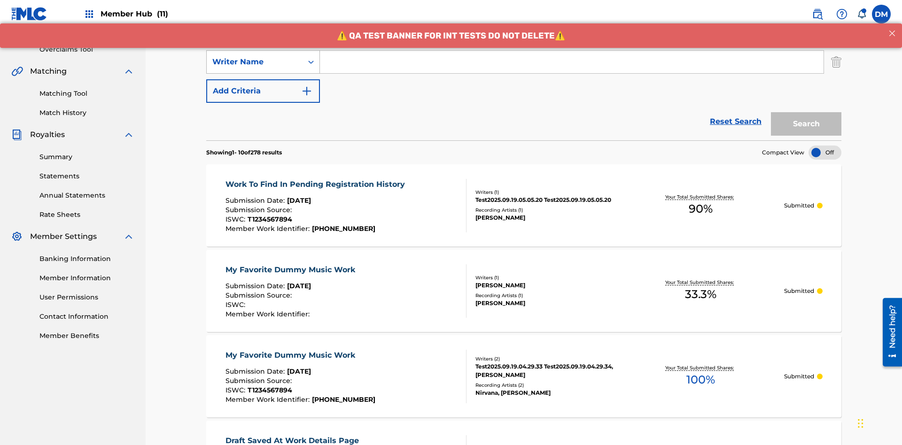
click at [255, 62] on div "Writer Name" at bounding box center [254, 61] width 85 height 11
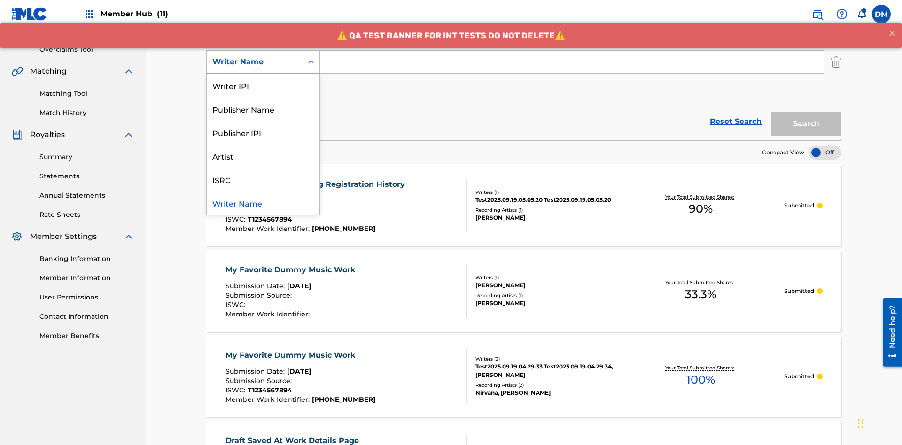
click at [263, 179] on div "ISRC" at bounding box center [263, 179] width 113 height 23
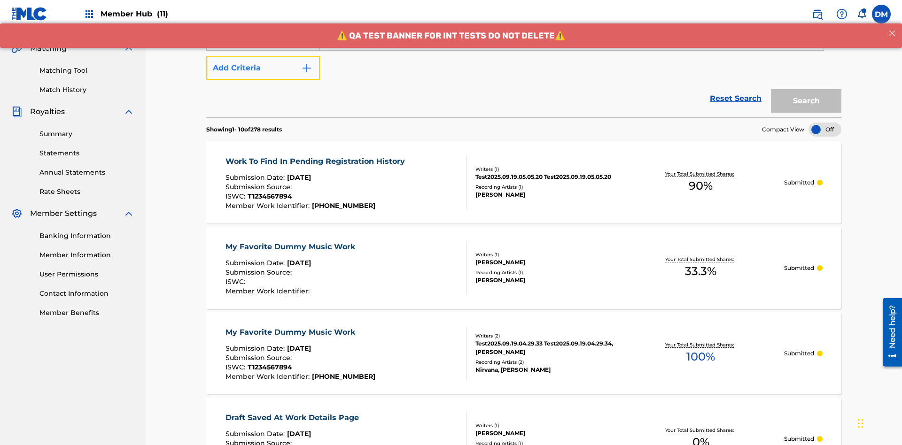
click at [263, 68] on button "Add Criteria" at bounding box center [263, 67] width 114 height 23
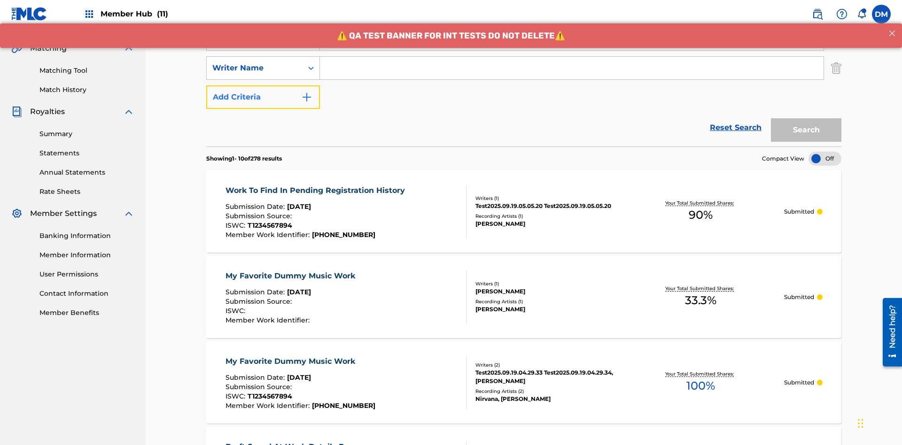
scroll to position [214, 0]
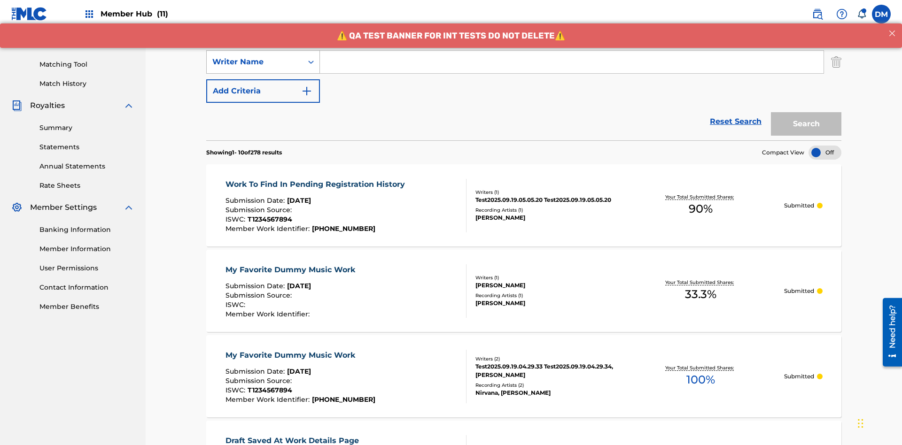
click at [255, 62] on div "Writer Name" at bounding box center [254, 61] width 85 height 11
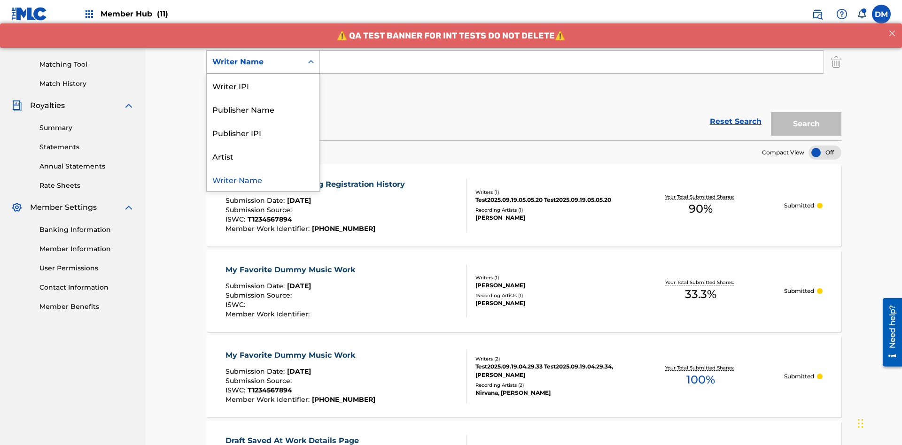
click at [263, 133] on div "Publisher IPI" at bounding box center [263, 132] width 113 height 23
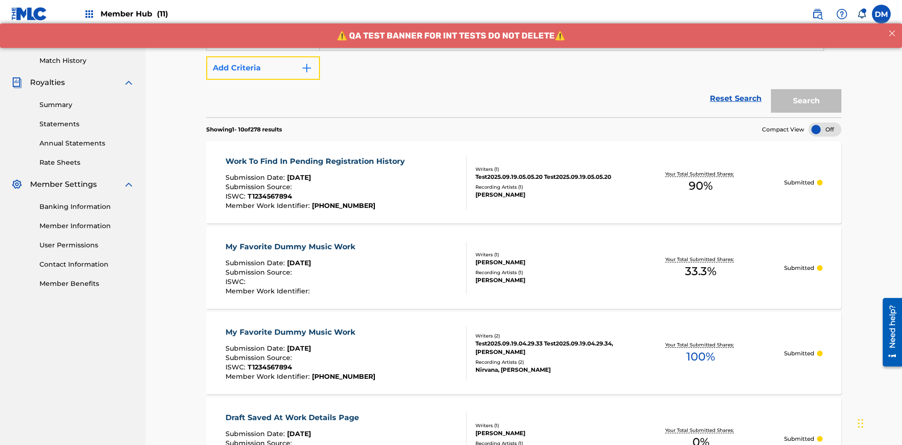
click at [263, 68] on button "Add Criteria" at bounding box center [263, 67] width 114 height 23
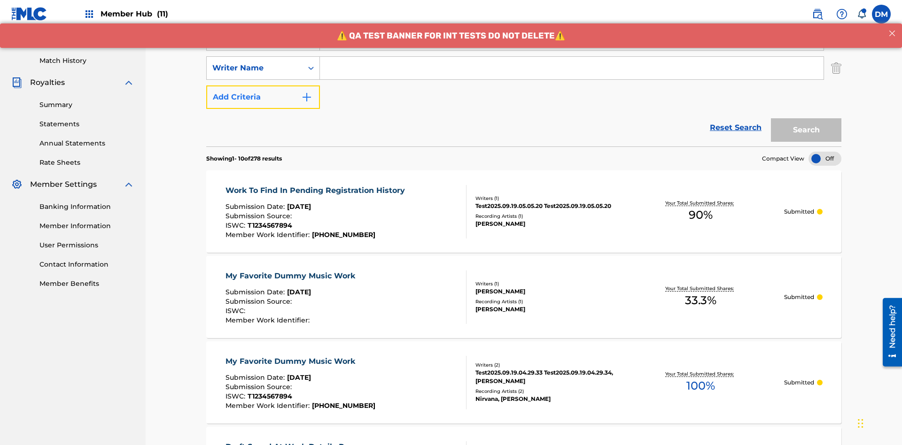
scroll to position [243, 0]
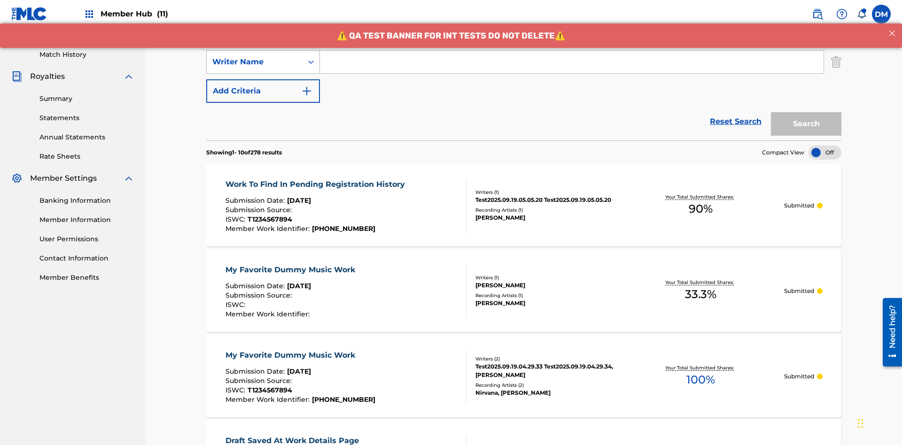
click at [255, 62] on div "Writer Name" at bounding box center [254, 61] width 85 height 11
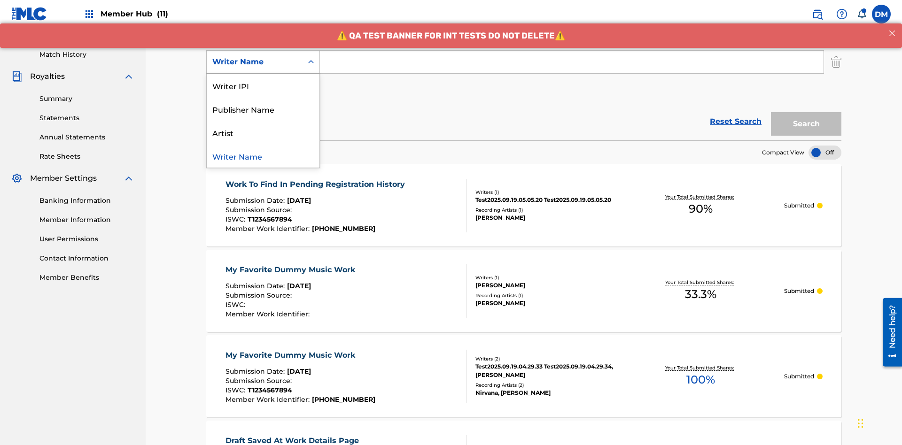
click at [263, 133] on div "Artist" at bounding box center [263, 132] width 113 height 23
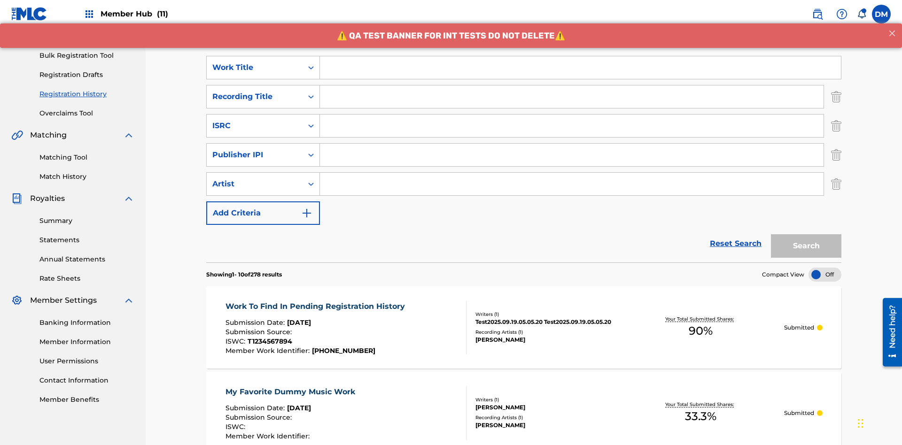
click at [580, 68] on input "Search Form" at bounding box center [580, 67] width 521 height 23
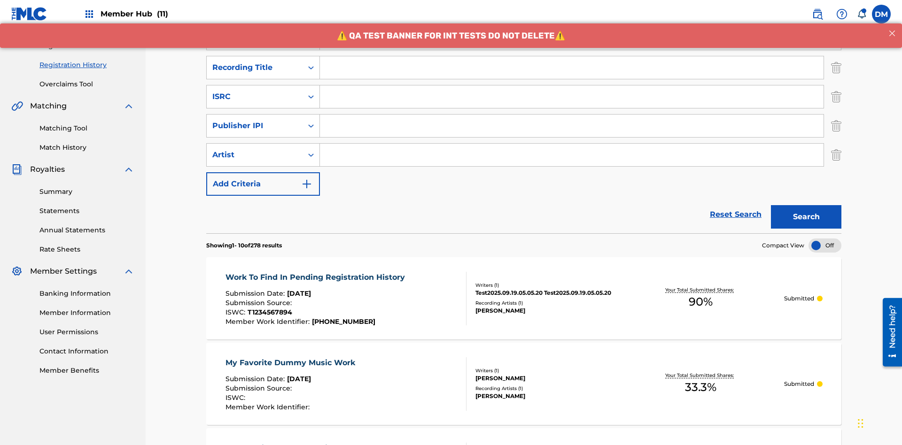
type input "Work to find in Pending Registration History"
click at [572, 68] on input "Search Form" at bounding box center [572, 67] width 504 height 23
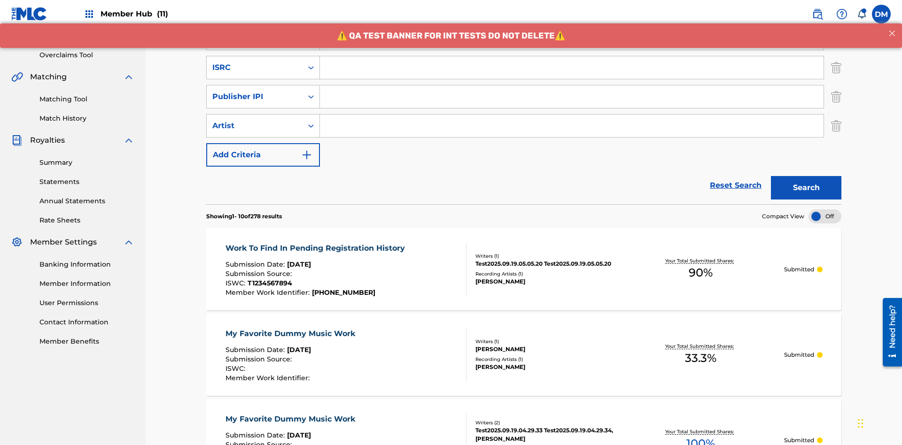
type input "Best Song Ever"
click at [572, 68] on input "Search Form" at bounding box center [572, 67] width 504 height 23
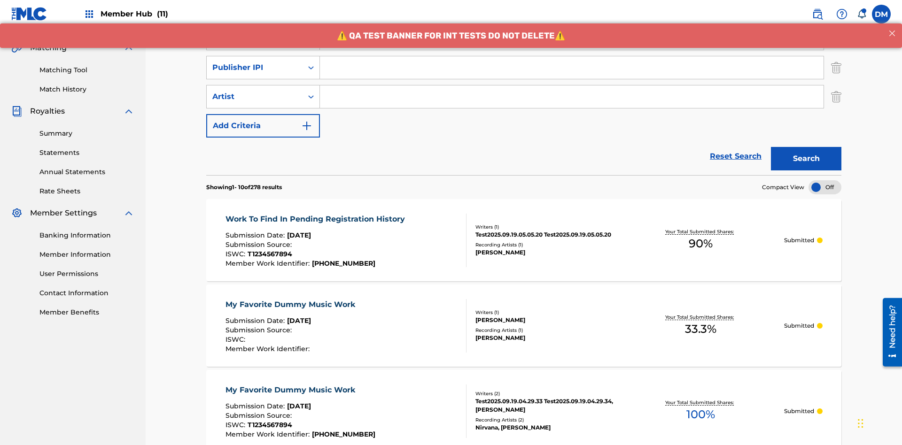
type input "AA3123123123"
click at [572, 68] on input "Search Form" at bounding box center [572, 67] width 504 height 23
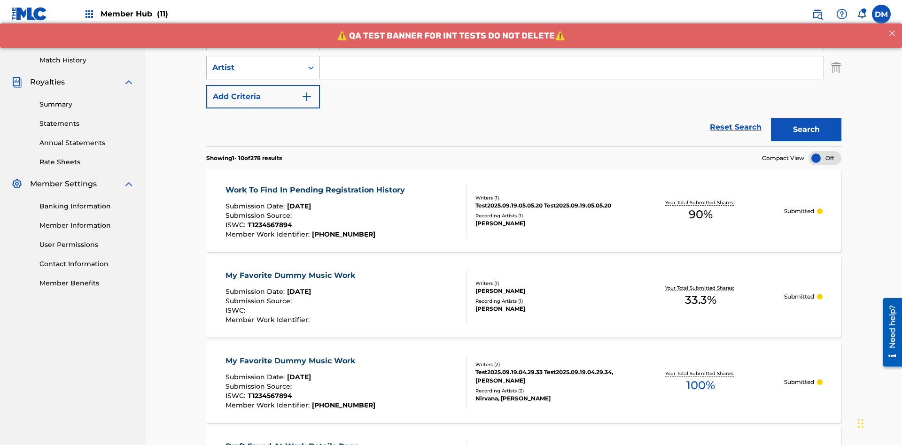
type input "00000000000"
click at [572, 68] on input "Search Form" at bounding box center [572, 67] width 504 height 23
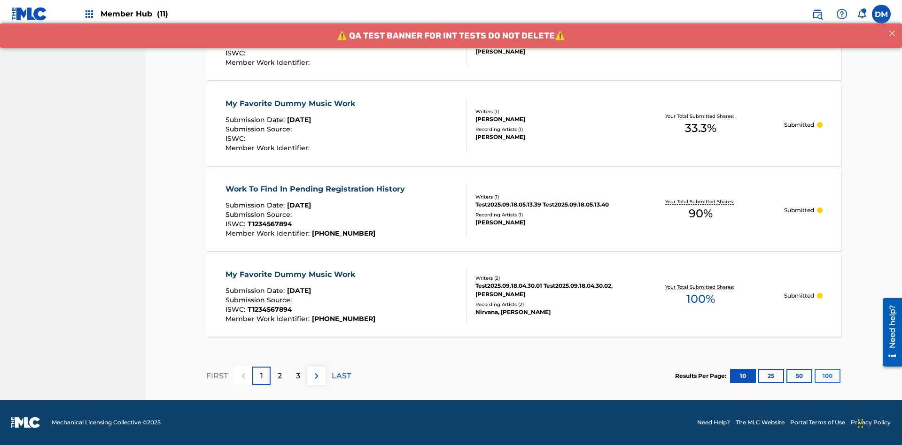
type input "[PERSON_NAME]"
click at [815, 376] on button "100" at bounding box center [828, 376] width 26 height 14
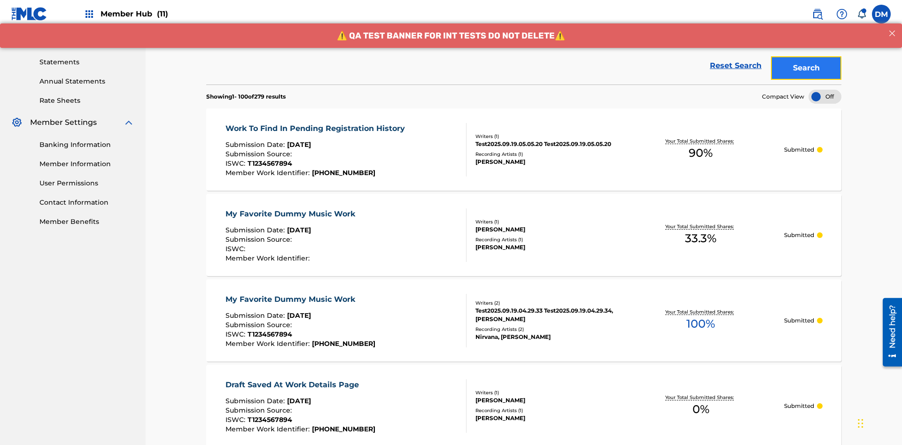
click at [806, 68] on button "Search" at bounding box center [806, 67] width 70 height 23
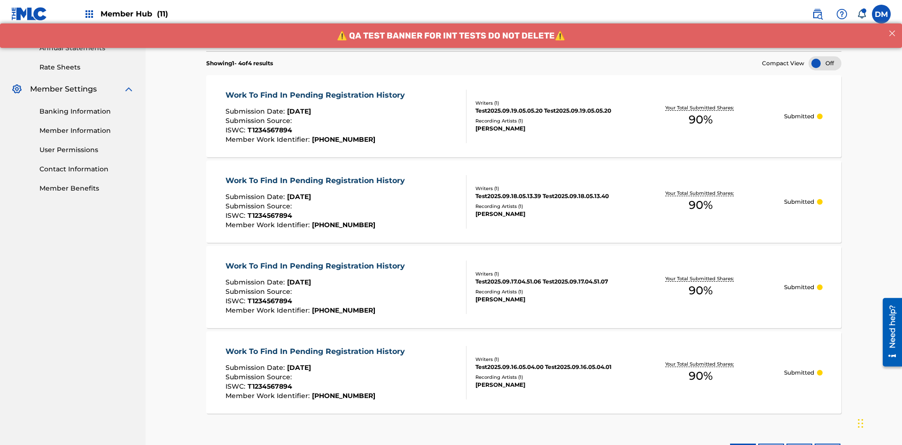
scroll to position [388, 0]
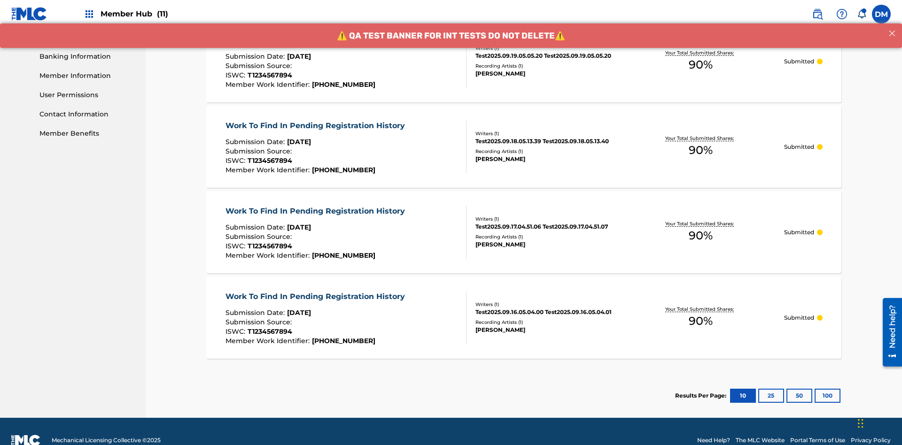
click at [701, 65] on span "90 %" at bounding box center [701, 64] width 24 height 17
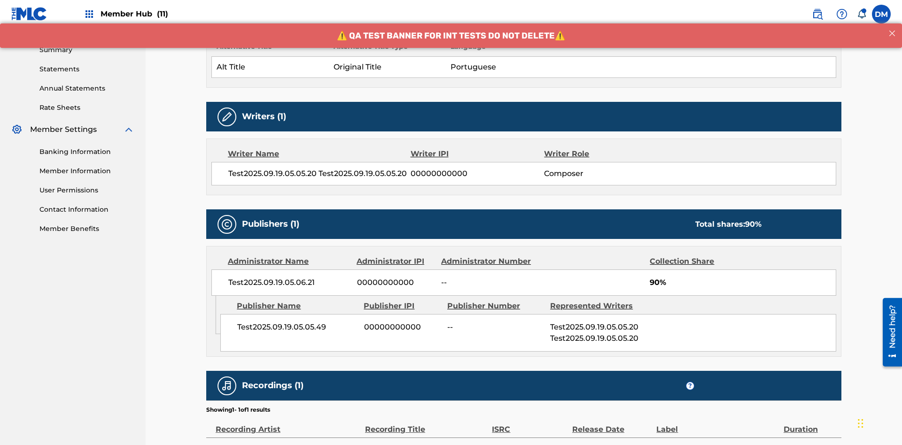
scroll to position [391, 0]
